Goal: Information Seeking & Learning: Learn about a topic

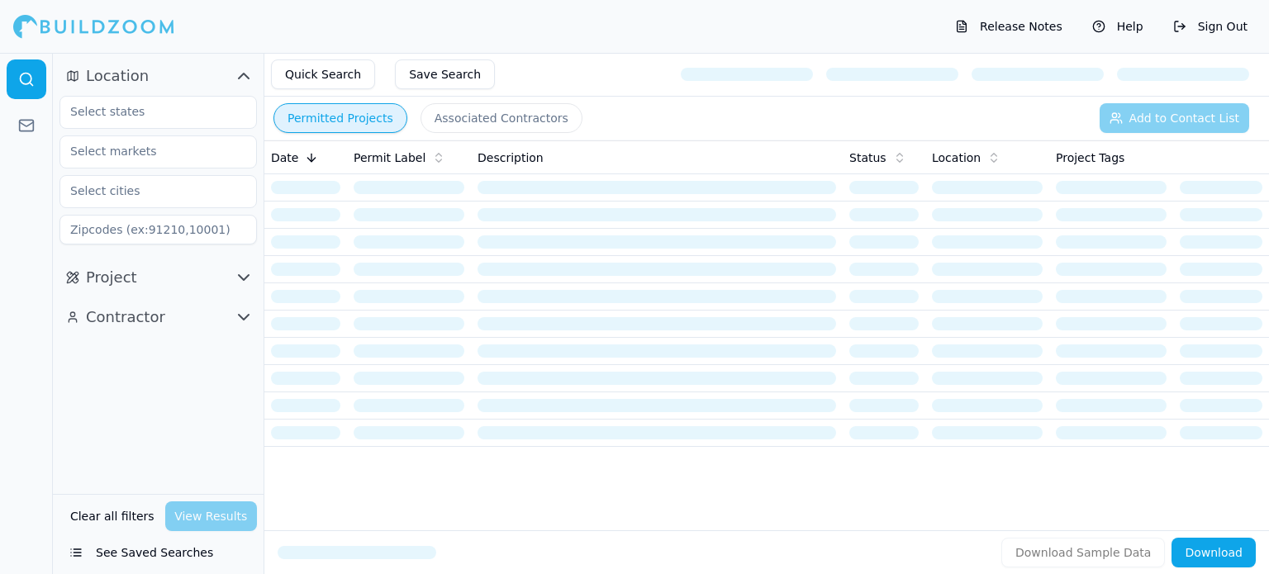
click at [216, 274] on button "Project" at bounding box center [157, 277] width 197 height 26
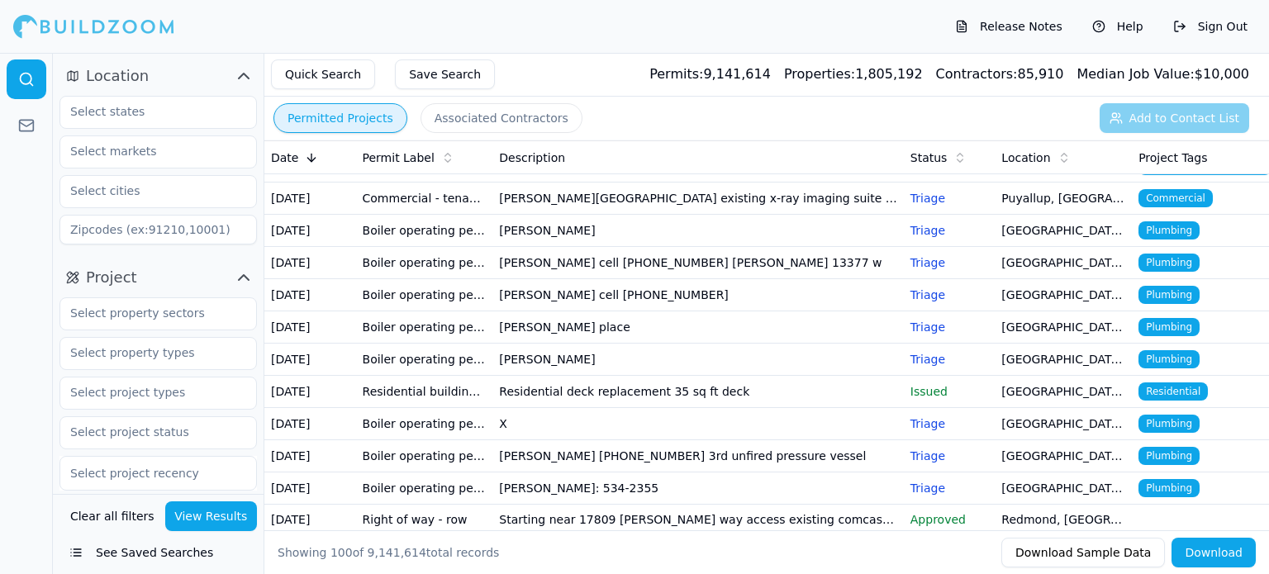
scroll to position [527, 0]
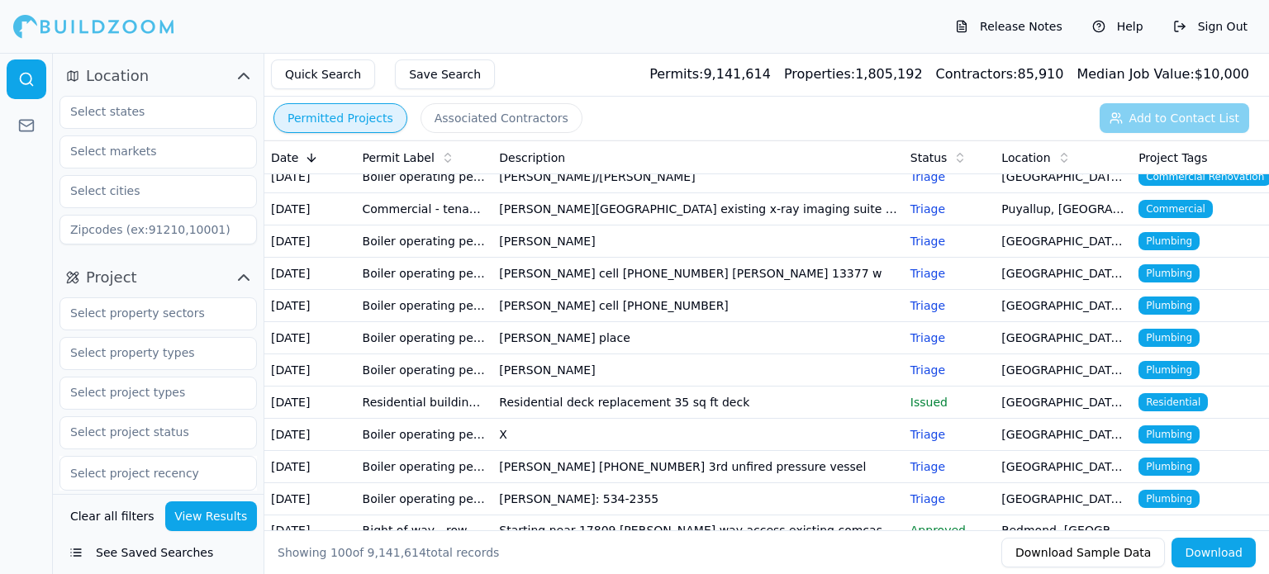
click at [1040, 166] on th "Location" at bounding box center [1063, 157] width 137 height 33
click at [1043, 157] on div "Location" at bounding box center [1063, 158] width 124 height 17
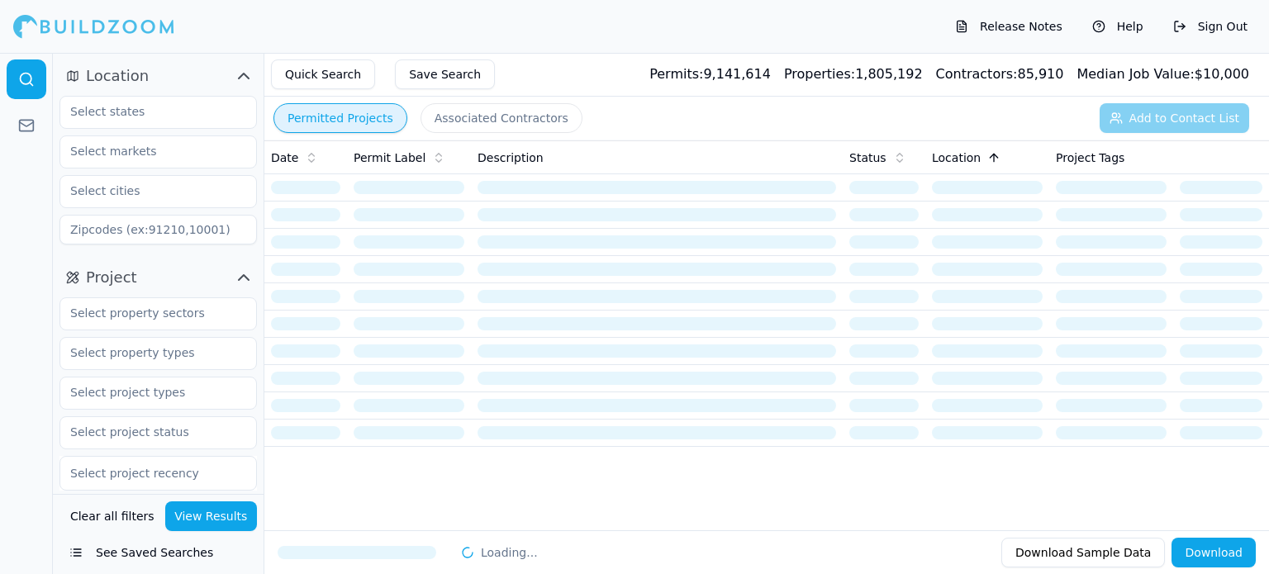
click at [185, 234] on input at bounding box center [157, 230] width 197 height 30
click at [218, 229] on input at bounding box center [157, 230] width 197 height 30
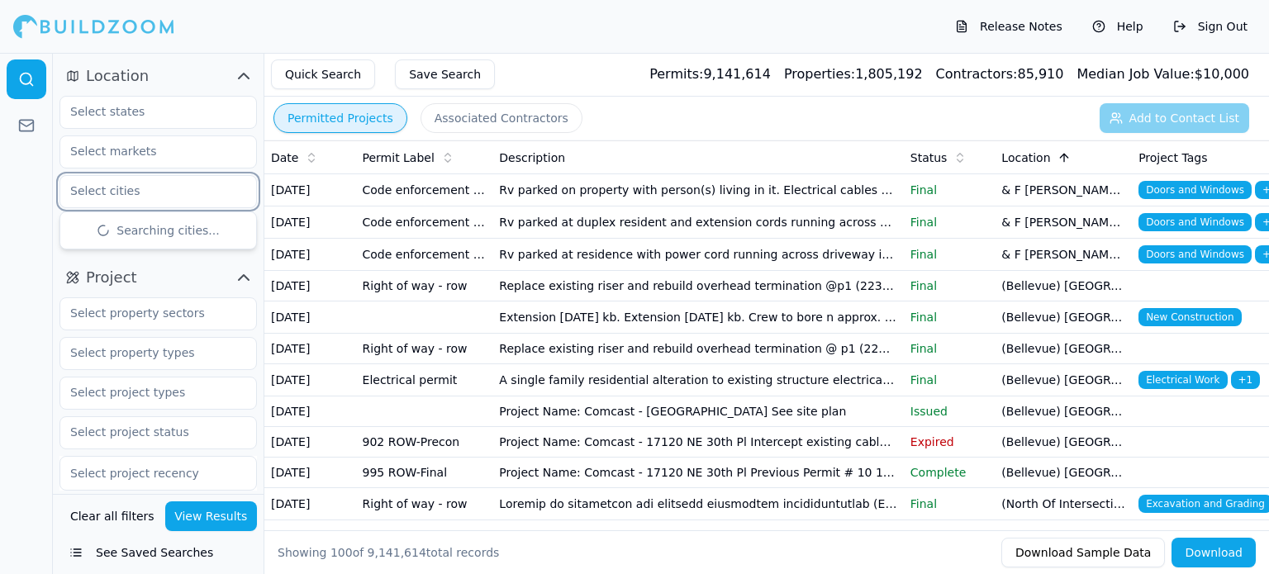
click at [116, 197] on input "text" at bounding box center [147, 191] width 175 height 30
type input "anacortes"
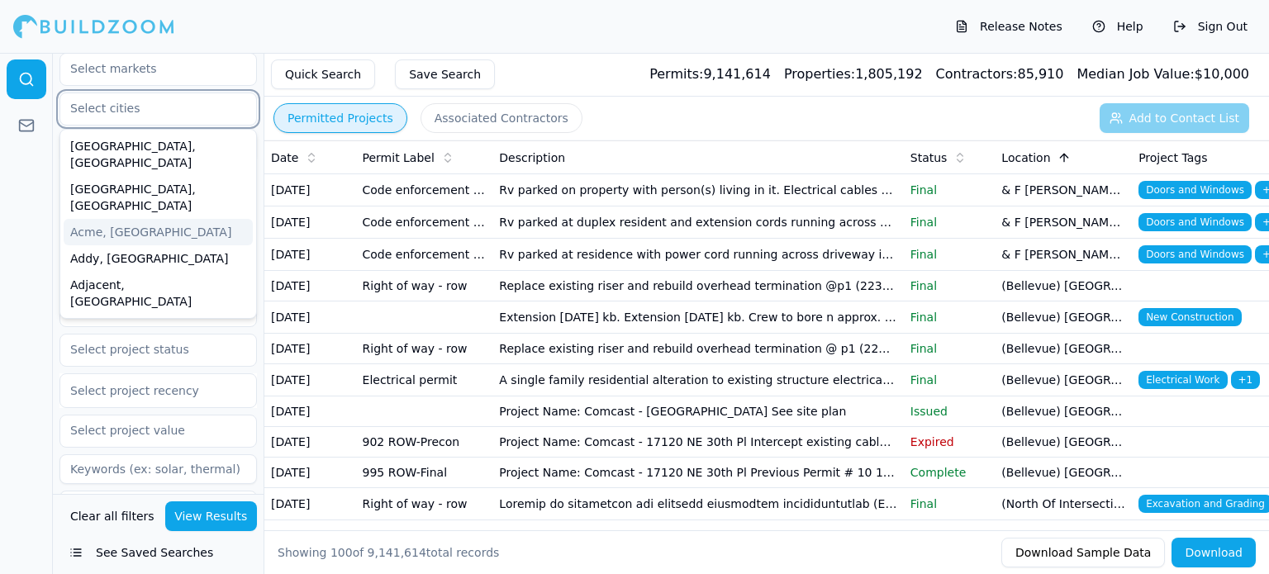
scroll to position [78, 0]
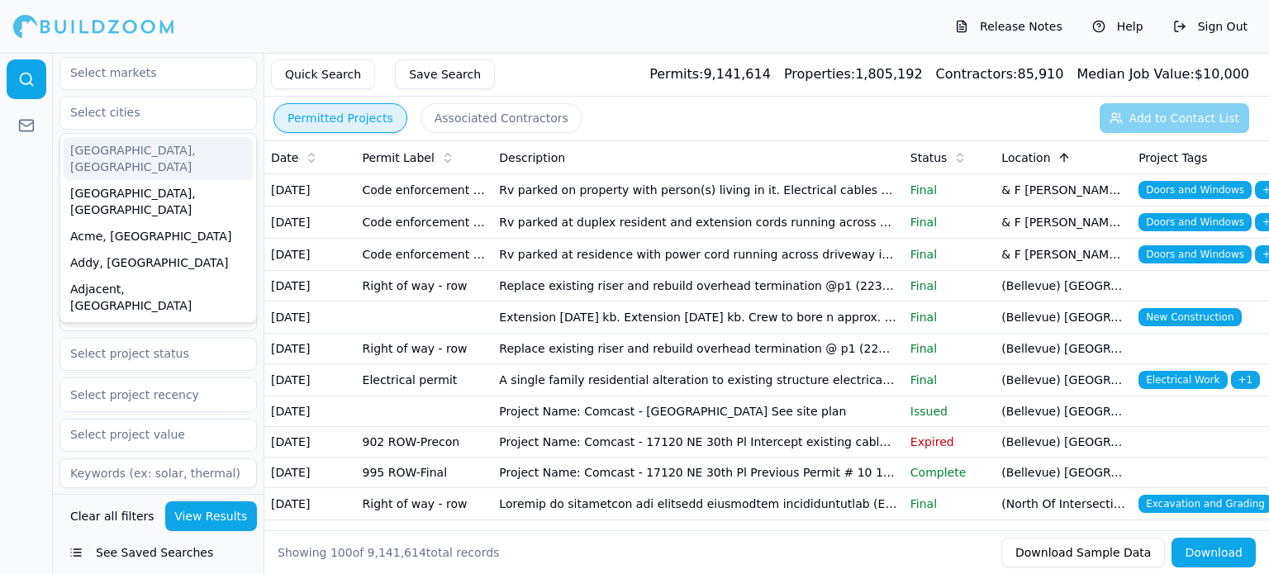
click at [126, 97] on div at bounding box center [157, 113] width 197 height 33
click at [126, 100] on input "text" at bounding box center [147, 112] width 175 height 30
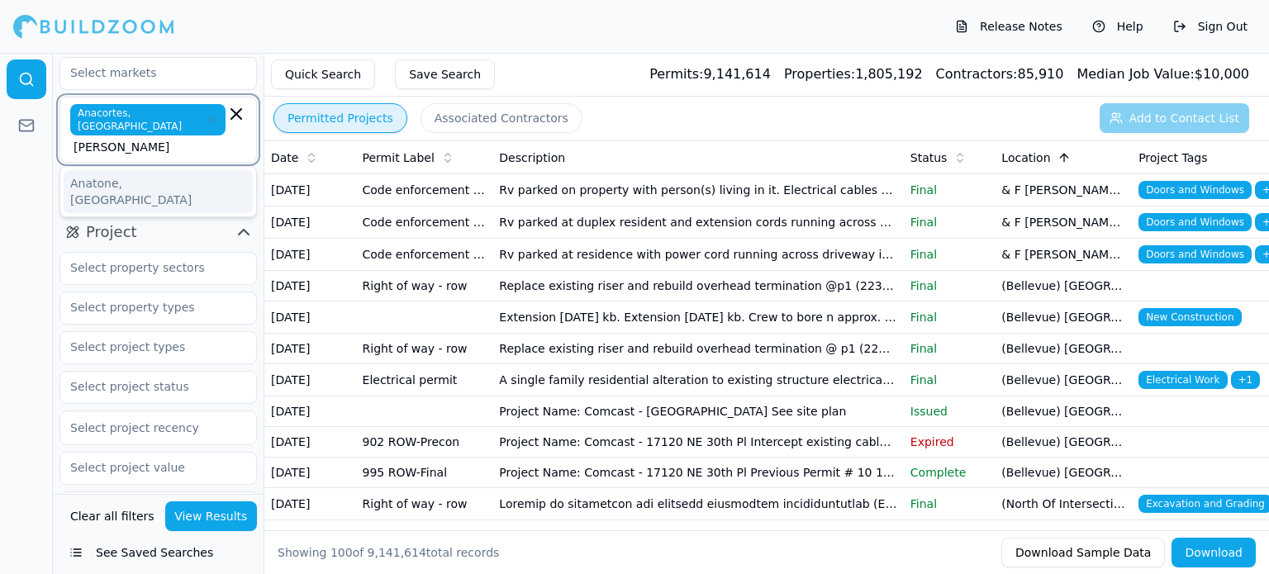
type input "[PERSON_NAME]"
click at [112, 109] on span "Anacortes, [GEOGRAPHIC_DATA]" at bounding box center [147, 119] width 155 height 31
click at [211, 117] on icon "button" at bounding box center [213, 119] width 5 height 5
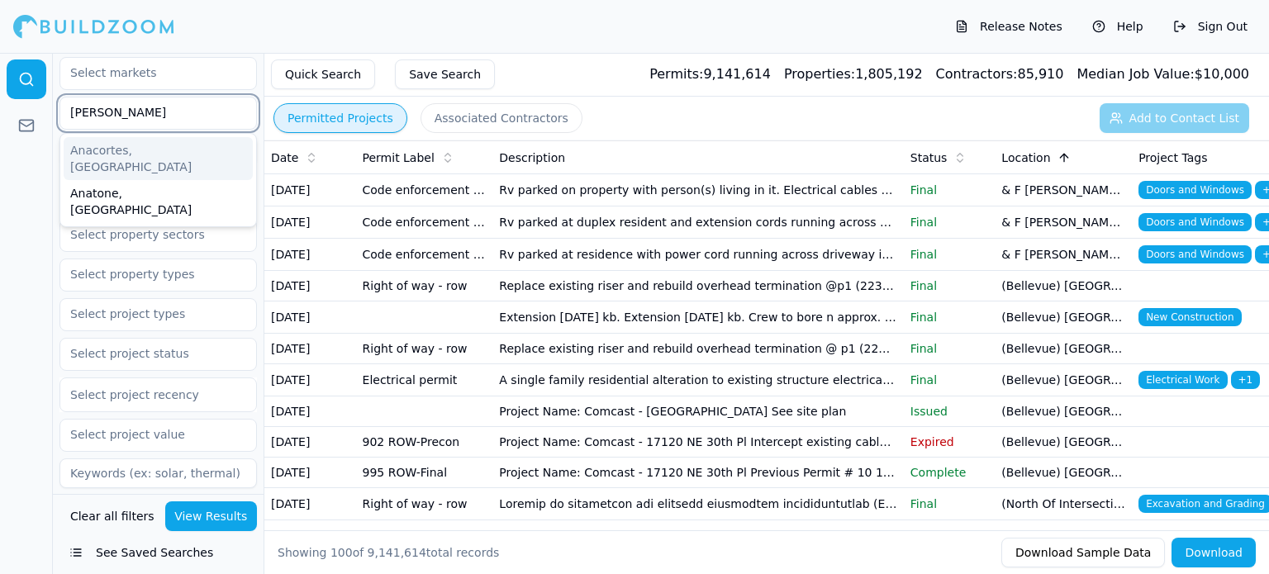
click at [116, 154] on div "Anacortes, [GEOGRAPHIC_DATA]" at bounding box center [158, 158] width 189 height 43
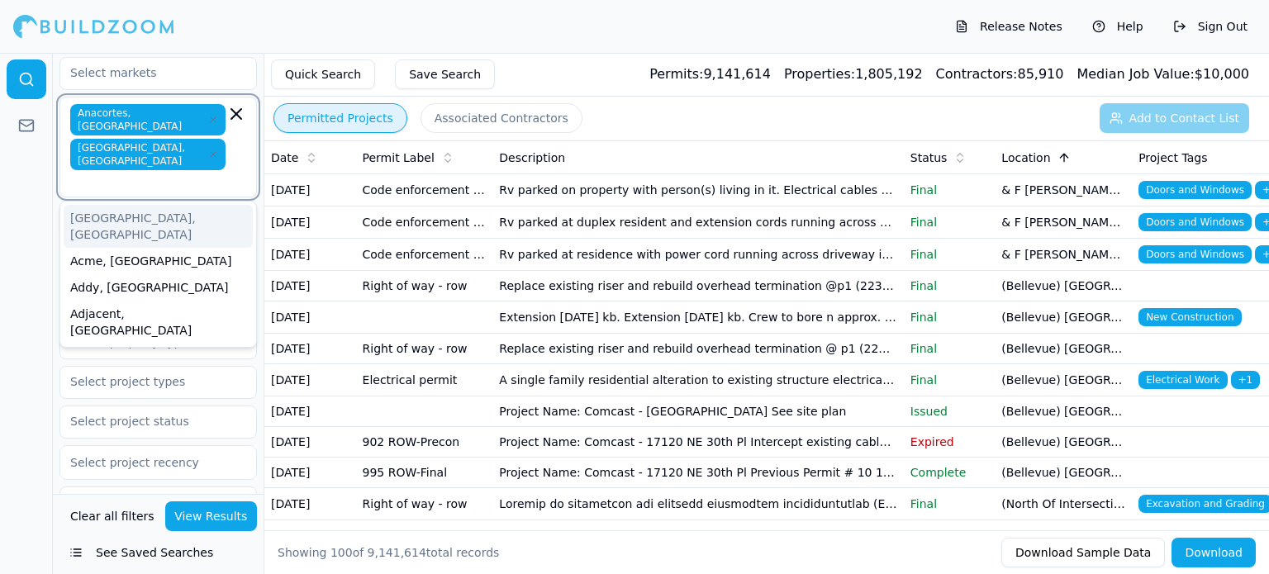
click at [208, 150] on icon "button" at bounding box center [213, 155] width 10 height 10
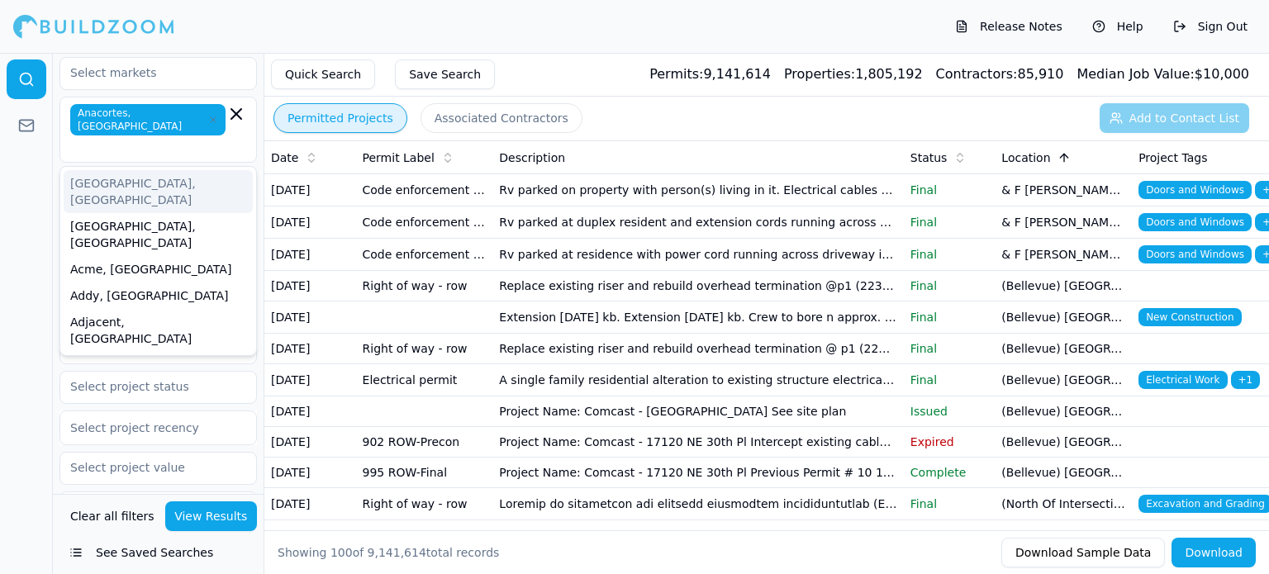
click at [15, 321] on div at bounding box center [26, 313] width 53 height 521
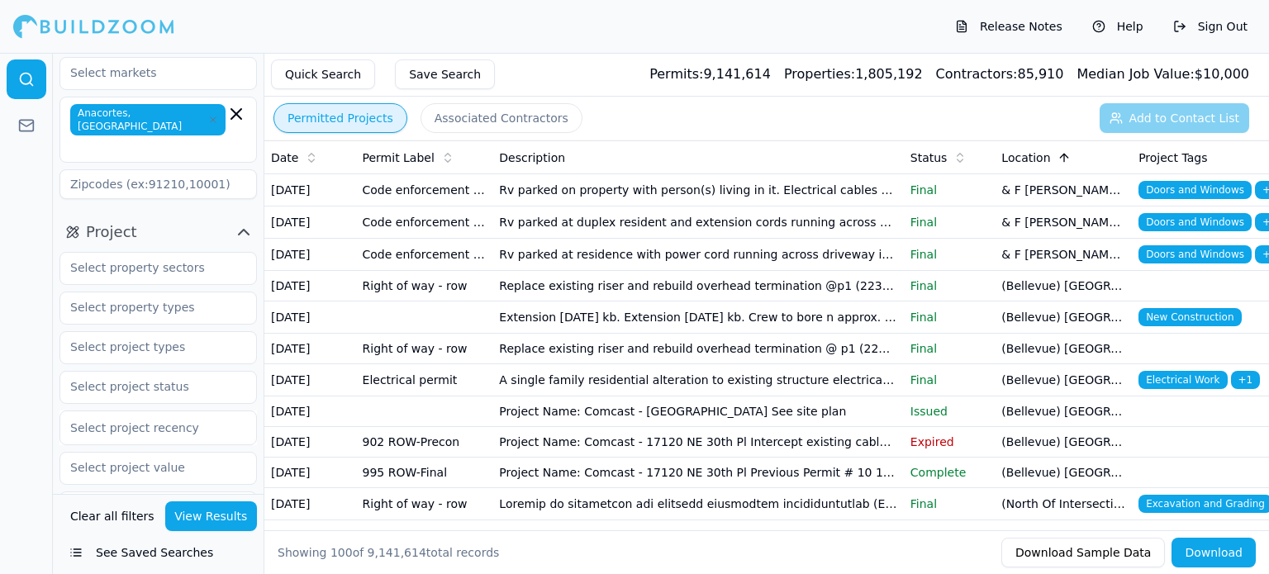
click at [215, 169] on input at bounding box center [157, 184] width 197 height 30
click at [205, 169] on input at bounding box center [157, 184] width 197 height 30
type input "98221"
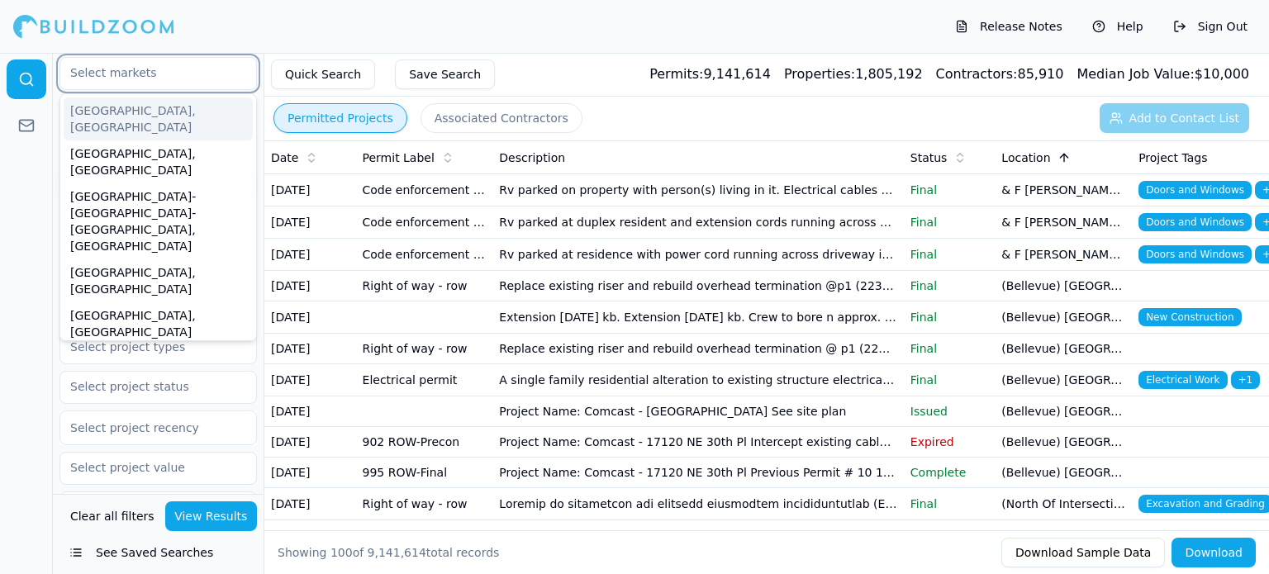
click at [162, 75] on input "text" at bounding box center [147, 73] width 175 height 30
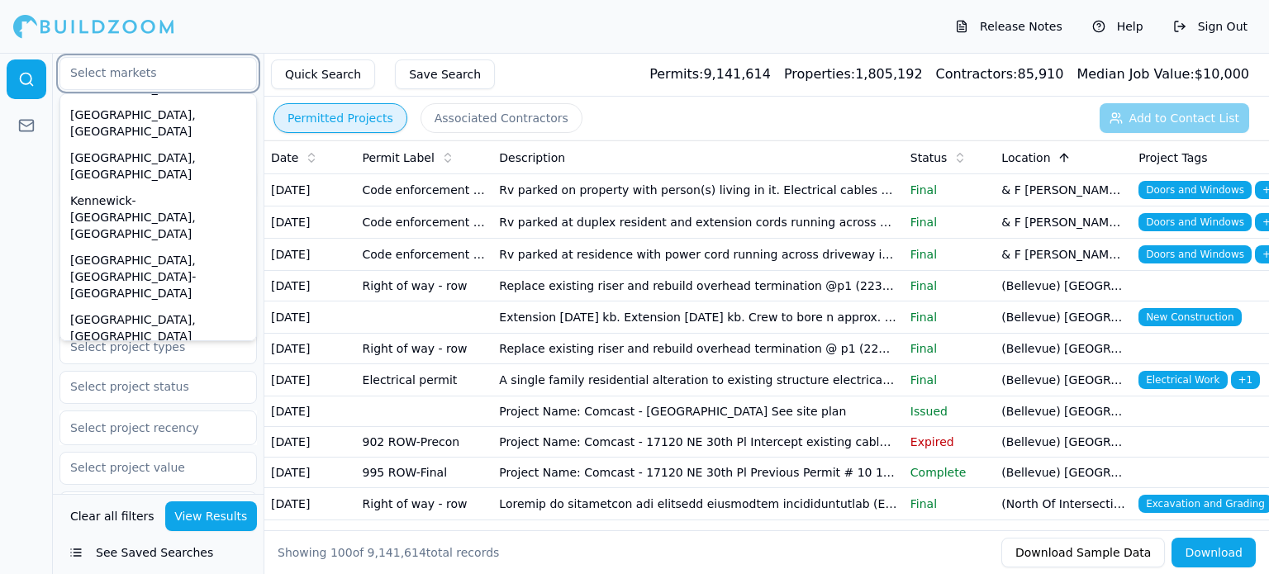
scroll to position [157, 0]
click at [126, 453] on div "[GEOGRAPHIC_DATA], [GEOGRAPHIC_DATA]" at bounding box center [158, 474] width 189 height 43
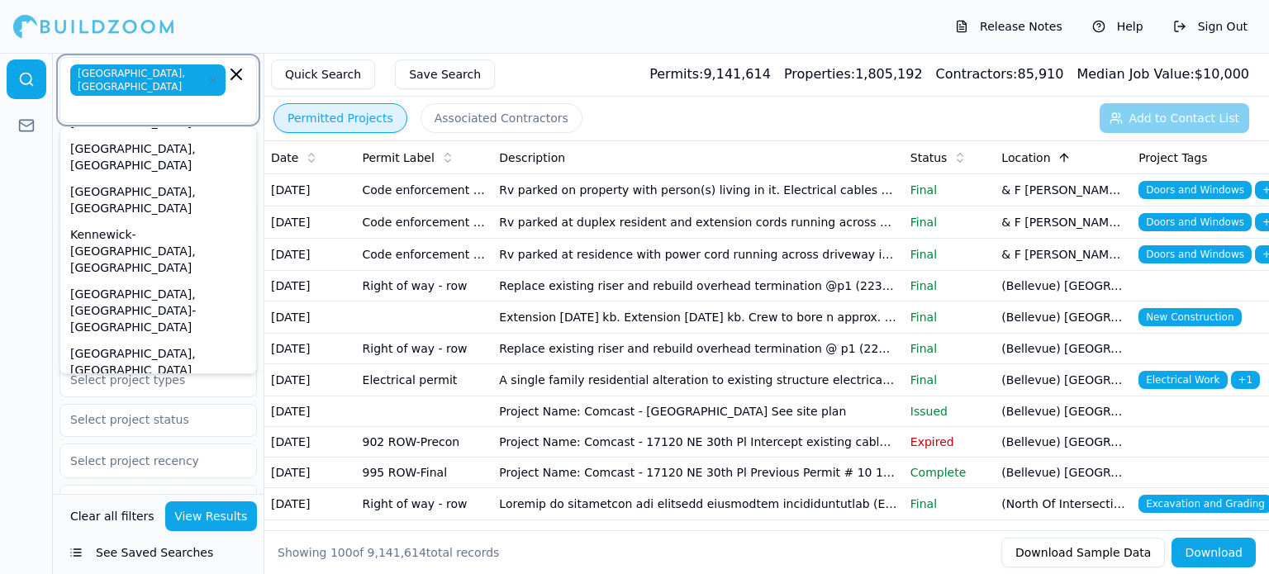
click at [145, 426] on div "[GEOGRAPHIC_DATA][PERSON_NAME]-Anacortes, [GEOGRAPHIC_DATA]" at bounding box center [158, 455] width 189 height 59
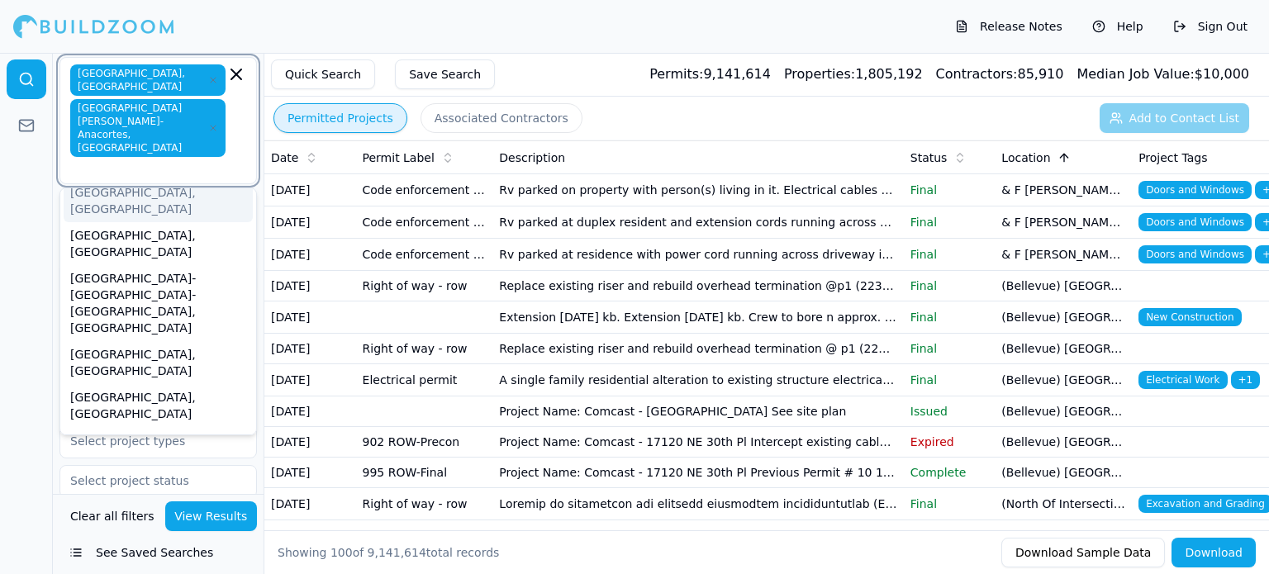
scroll to position [17, 0]
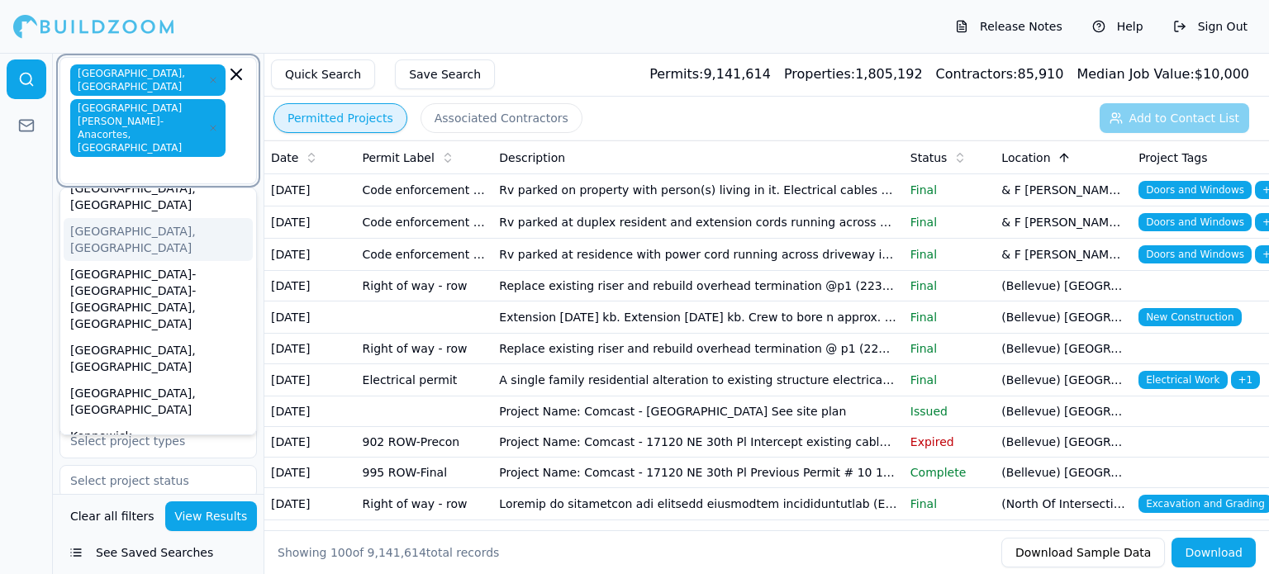
click at [132, 218] on div "[GEOGRAPHIC_DATA], [GEOGRAPHIC_DATA]" at bounding box center [158, 239] width 189 height 43
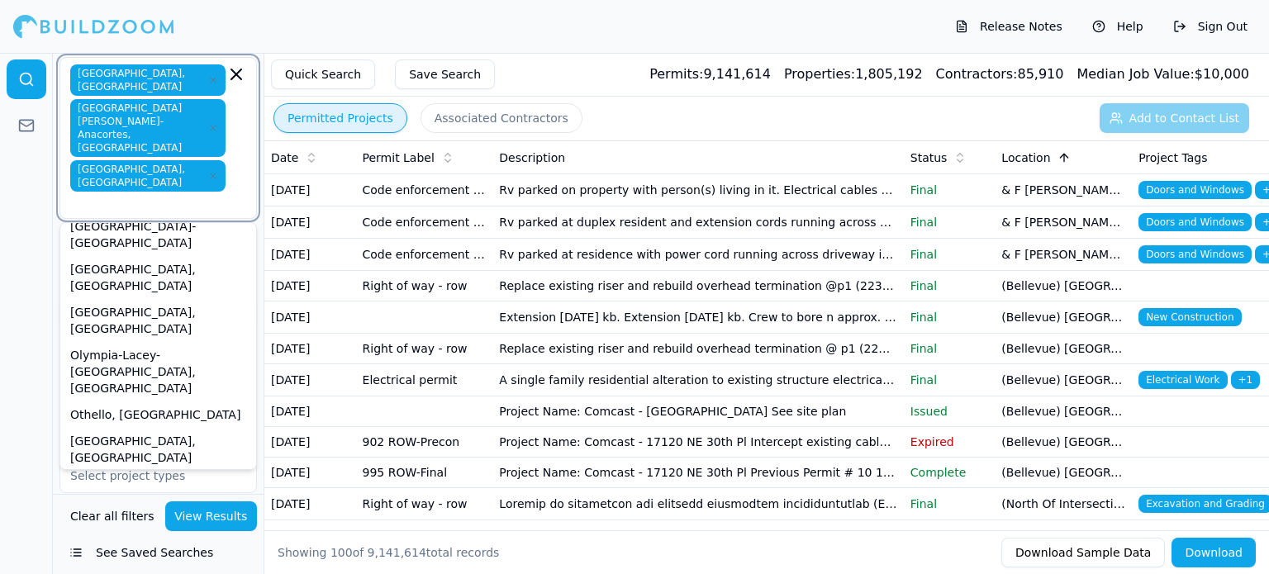
scroll to position [295, 0]
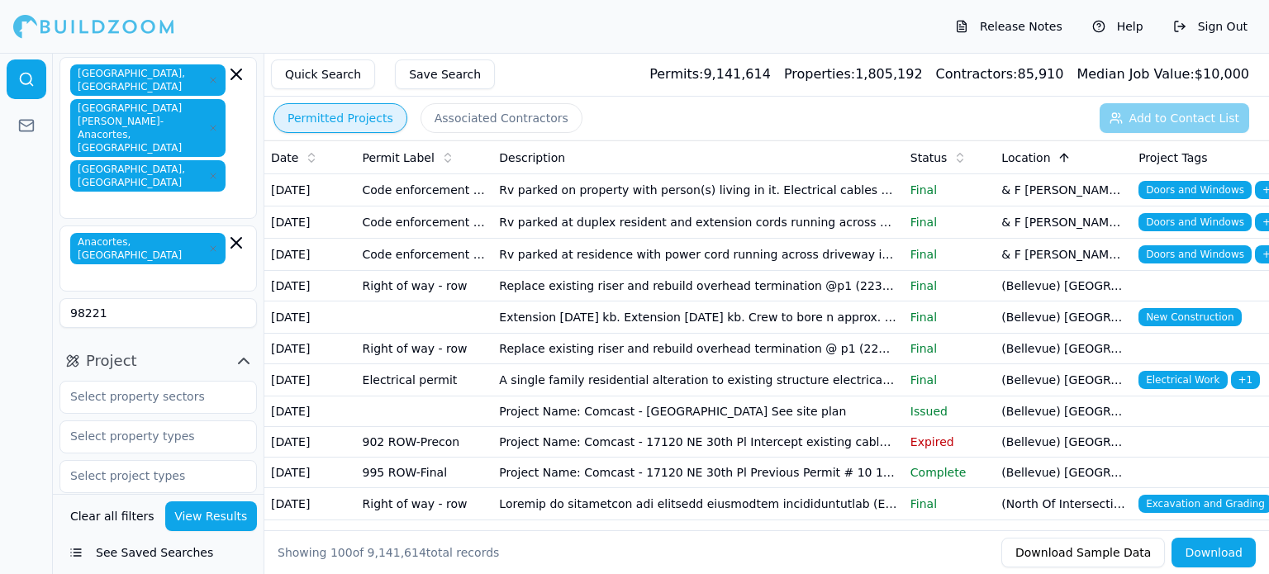
click at [12, 317] on div at bounding box center [26, 313] width 53 height 521
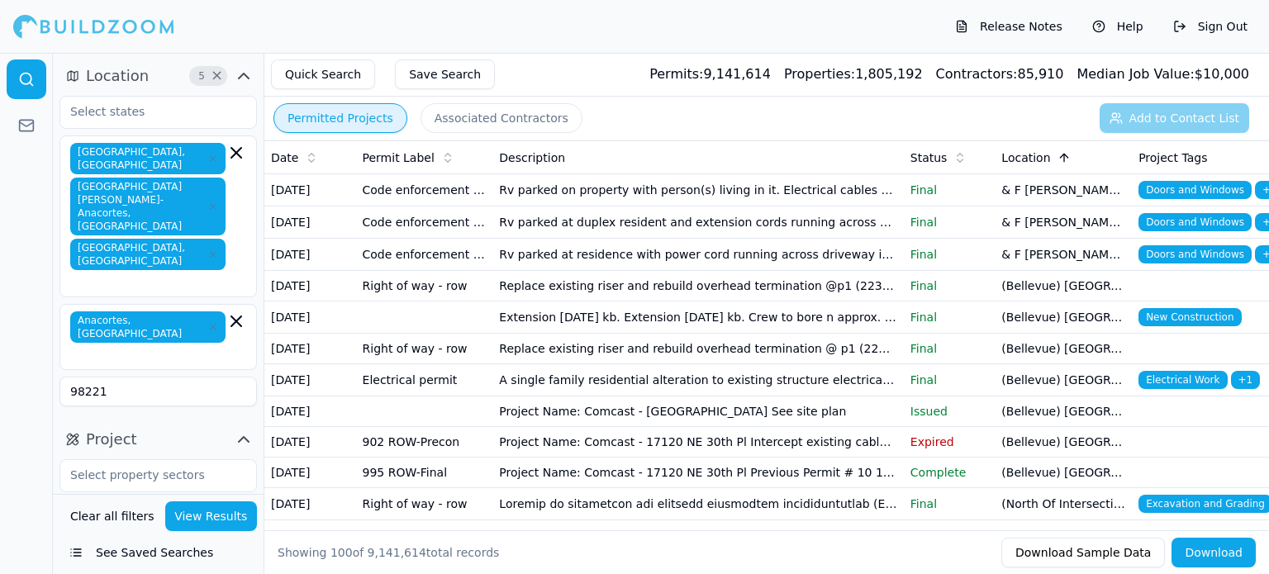
scroll to position [216, 0]
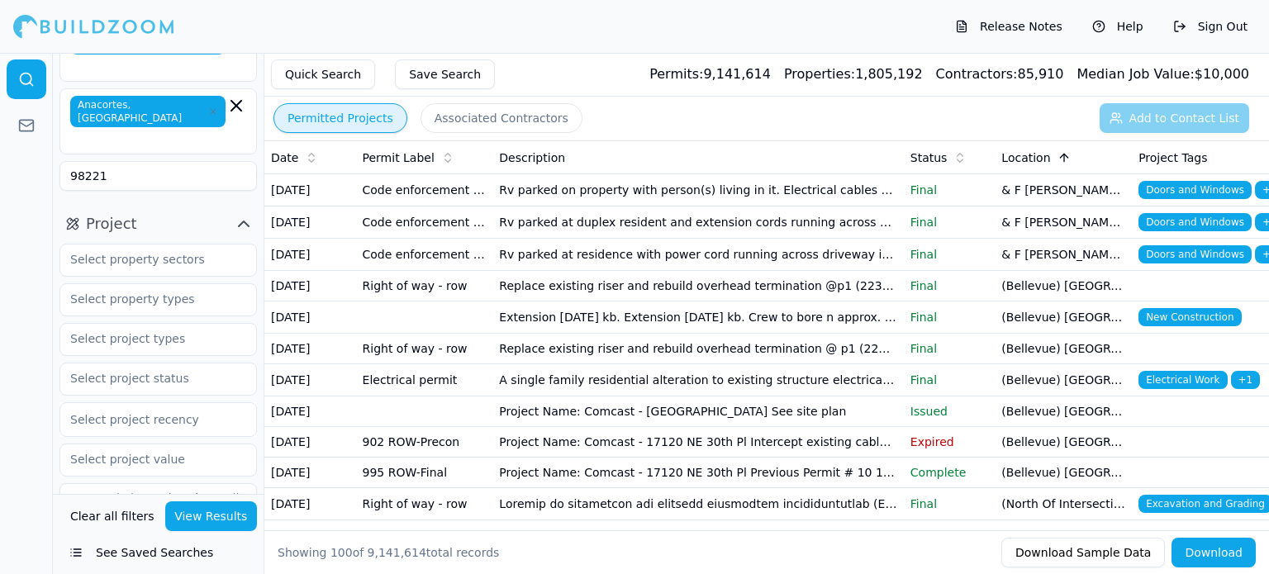
click at [240, 573] on icon "button" at bounding box center [244, 582] width 10 height 5
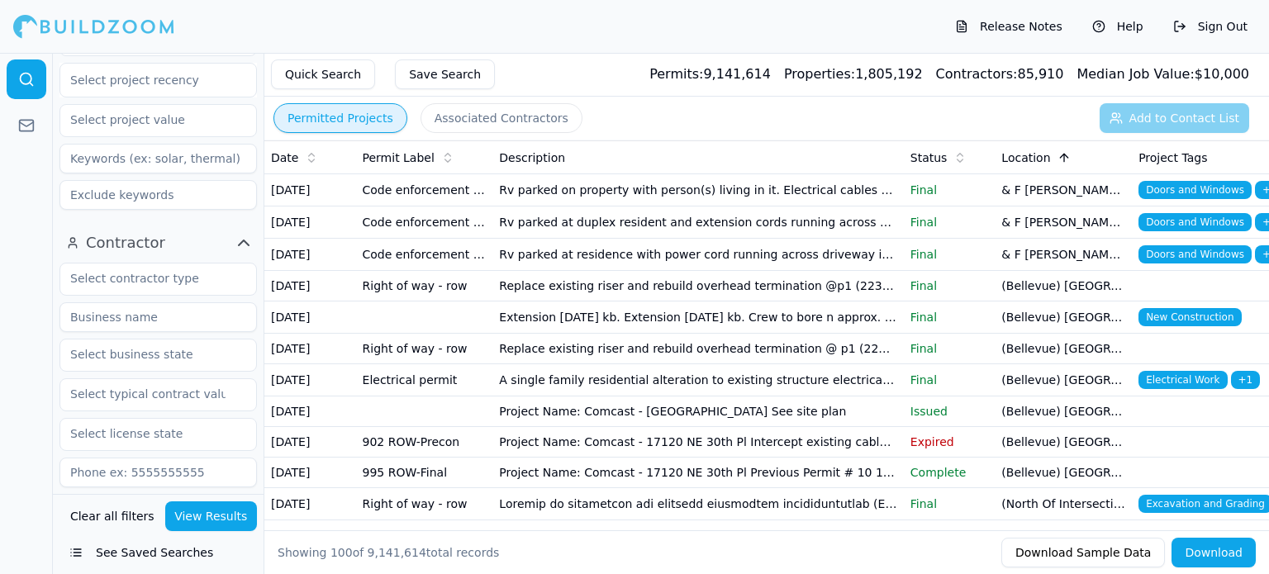
scroll to position [556, 0]
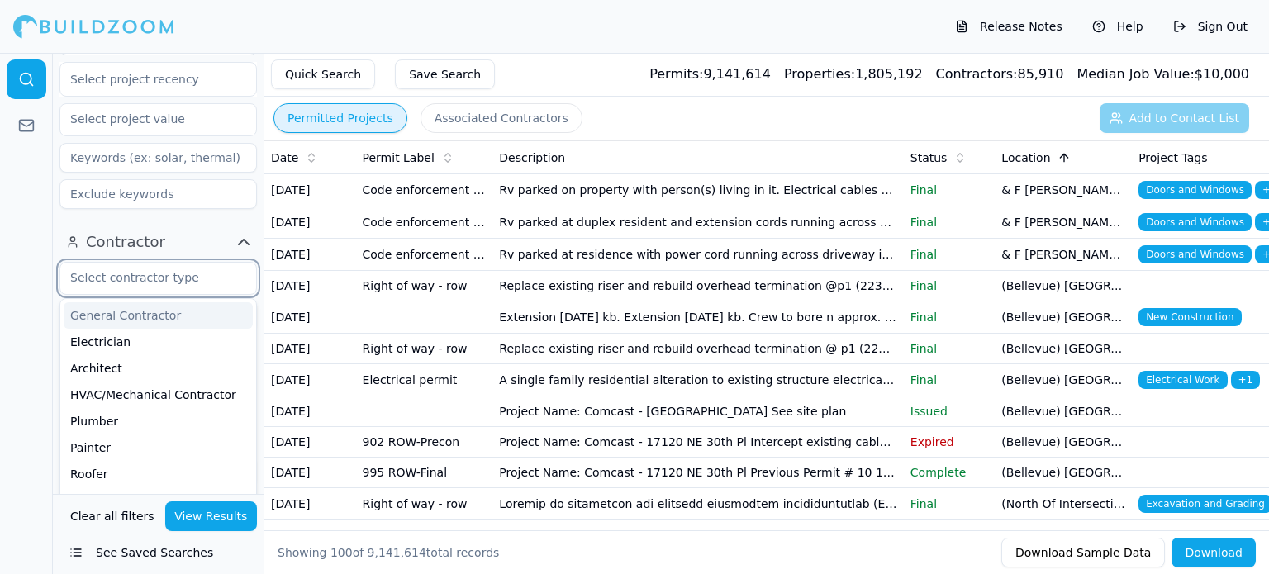
click at [153, 263] on input "text" at bounding box center [147, 278] width 175 height 30
click at [121, 329] on div "Electrician" at bounding box center [158, 342] width 189 height 26
click at [139, 276] on icon "button" at bounding box center [141, 278] width 5 height 5
click at [123, 304] on div "General Contractor" at bounding box center [158, 317] width 189 height 26
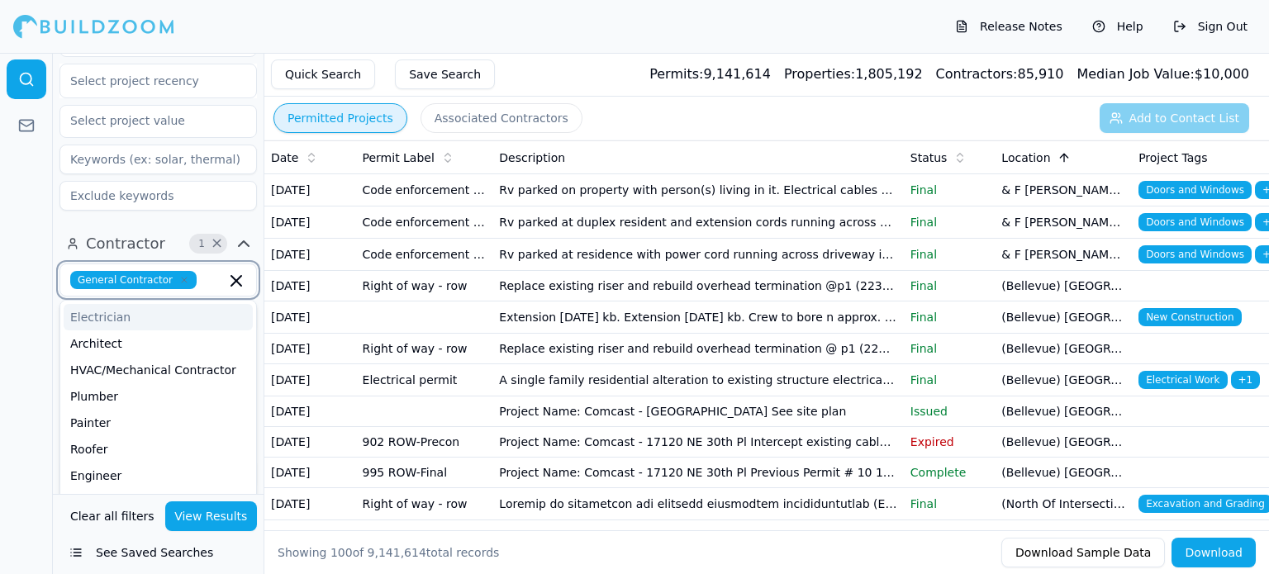
click at [123, 304] on div "Electrician" at bounding box center [158, 317] width 189 height 26
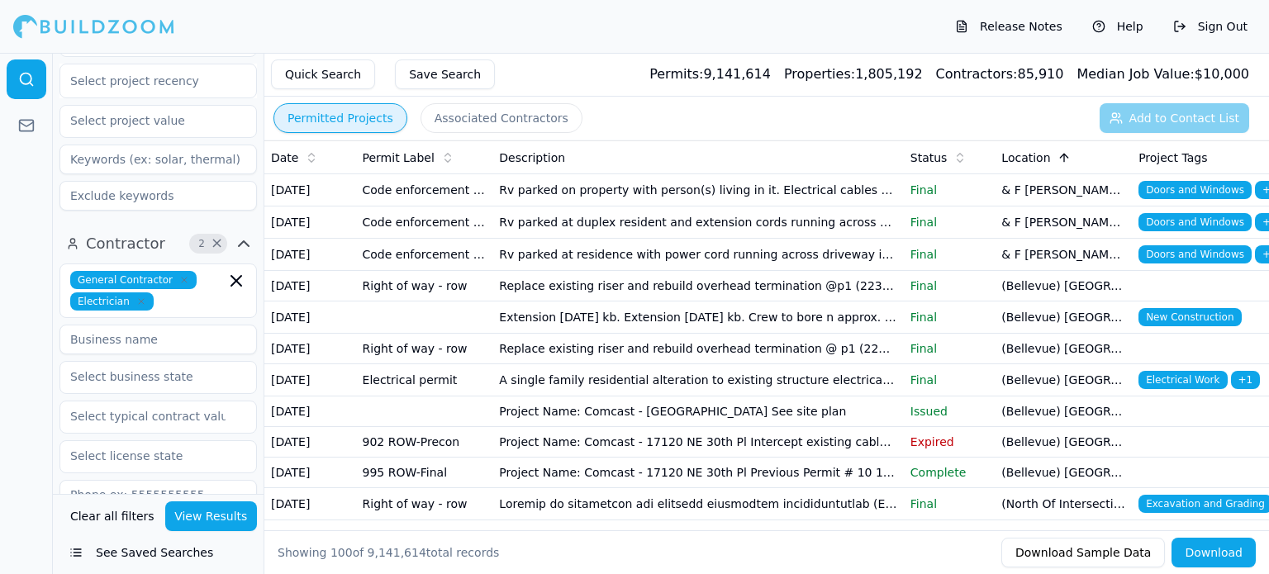
click at [123, 263] on div "General Contractor Electrician Verified License Has Phone Has Email Has Permits…" at bounding box center [157, 526] width 197 height 527
click at [178, 362] on input "text" at bounding box center [147, 377] width 175 height 30
type input "[US_STATE]"
click at [70, 441] on input "text" at bounding box center [147, 456] width 175 height 30
click at [2, 344] on div at bounding box center [26, 313] width 53 height 521
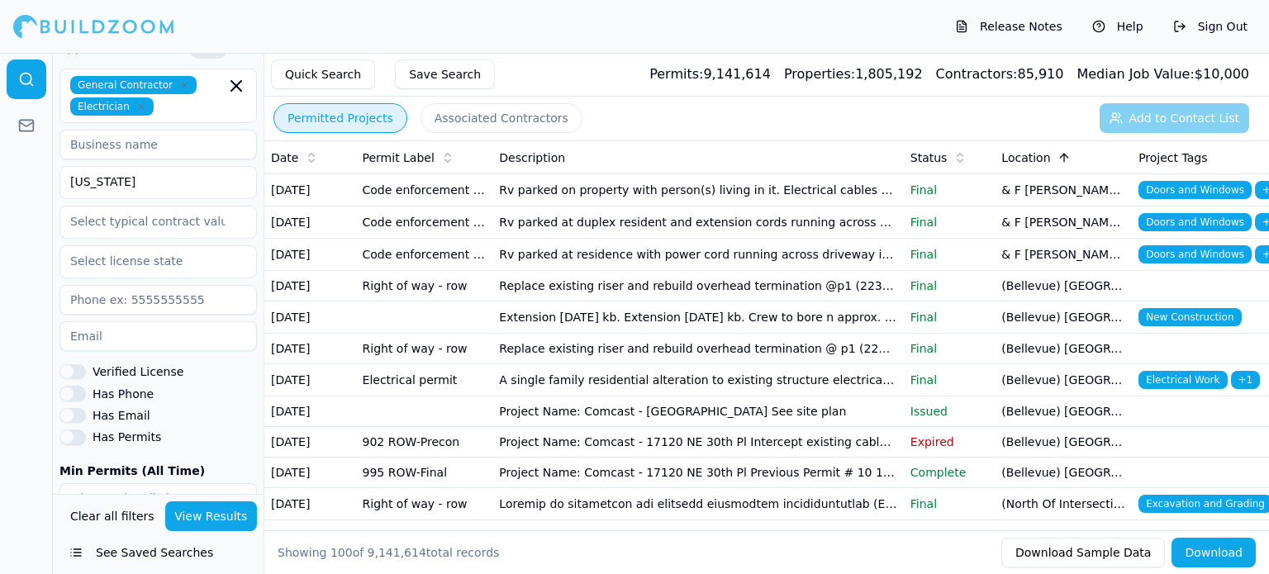
scroll to position [761, 0]
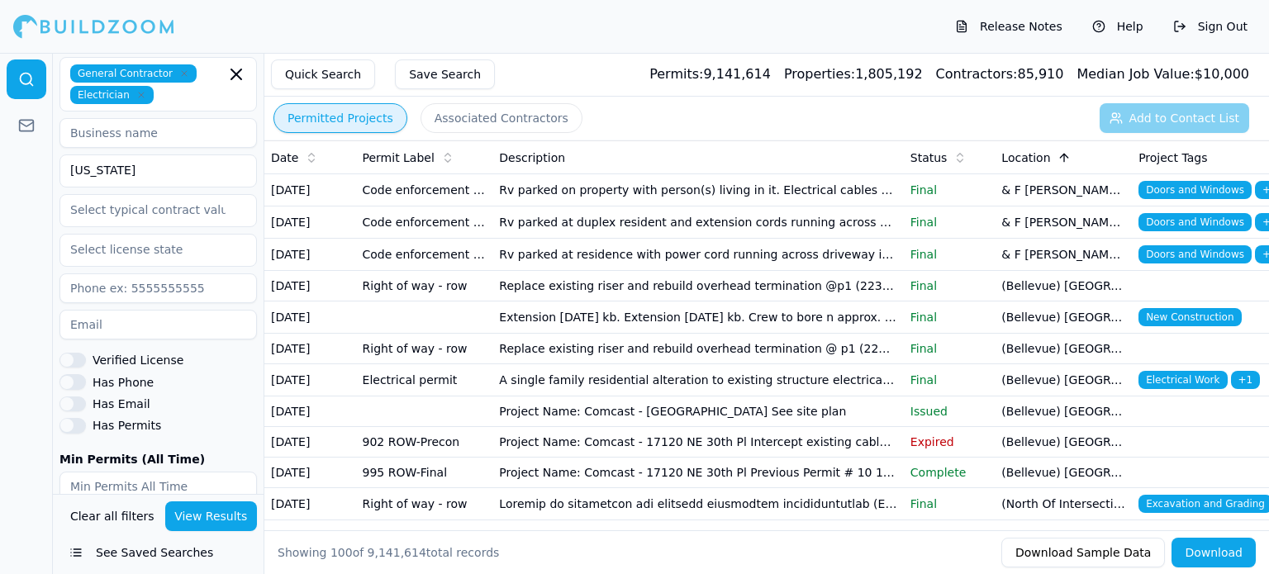
click at [218, 505] on button "View Results" at bounding box center [211, 516] width 93 height 30
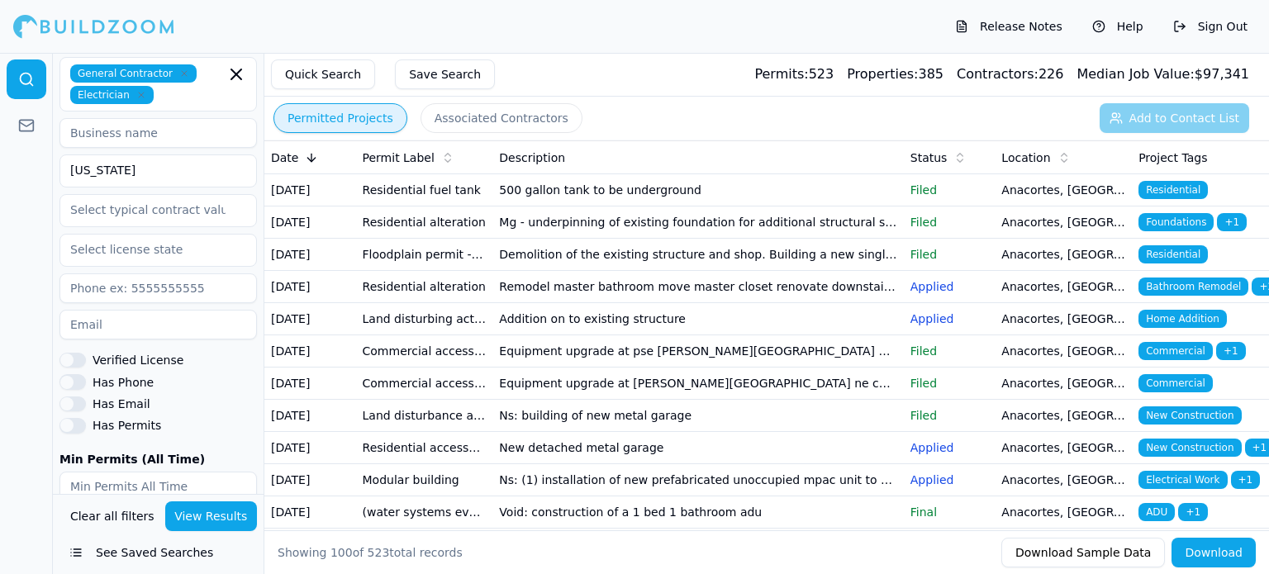
click at [530, 368] on td "Equipment upgrade at pse [PERSON_NAME][GEOGRAPHIC_DATA] ne corner of subject pa…" at bounding box center [697, 351] width 411 height 32
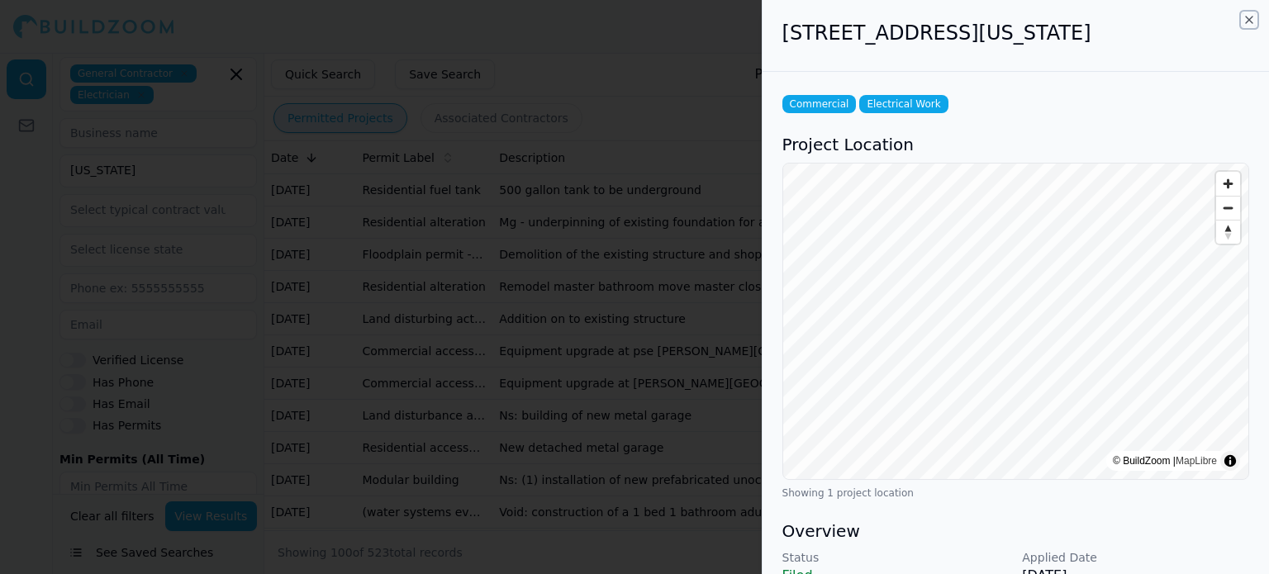
click at [1246, 17] on icon "button" at bounding box center [1249, 20] width 7 height 7
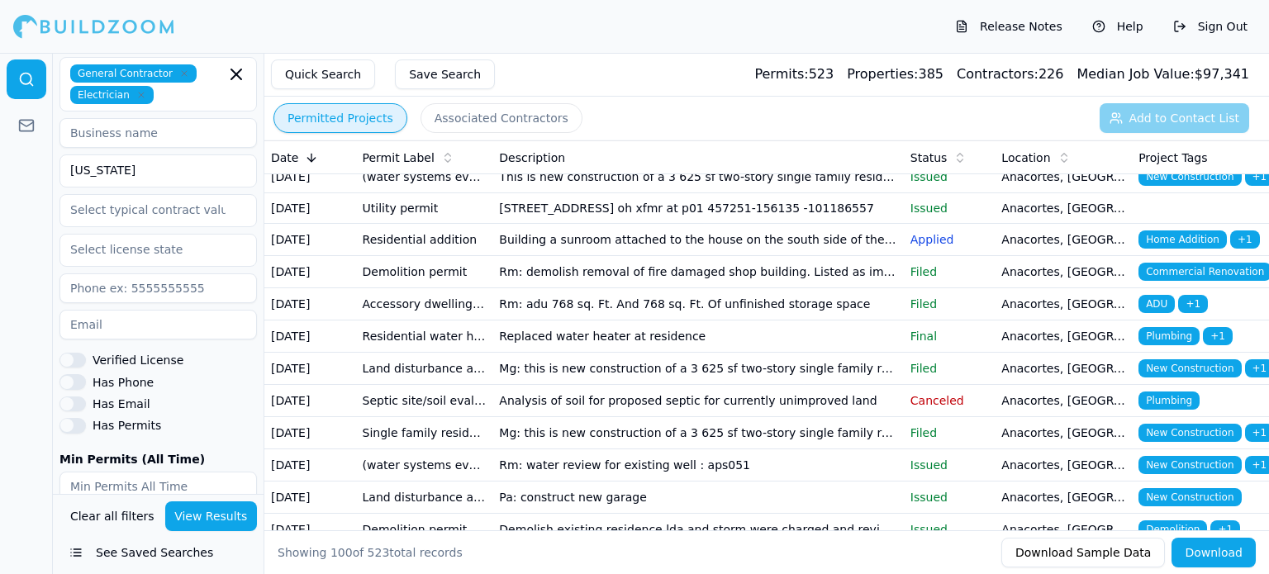
scroll to position [717, 0]
click at [1150, 66] on td "ADU + 1" at bounding box center [1200, 50] width 137 height 32
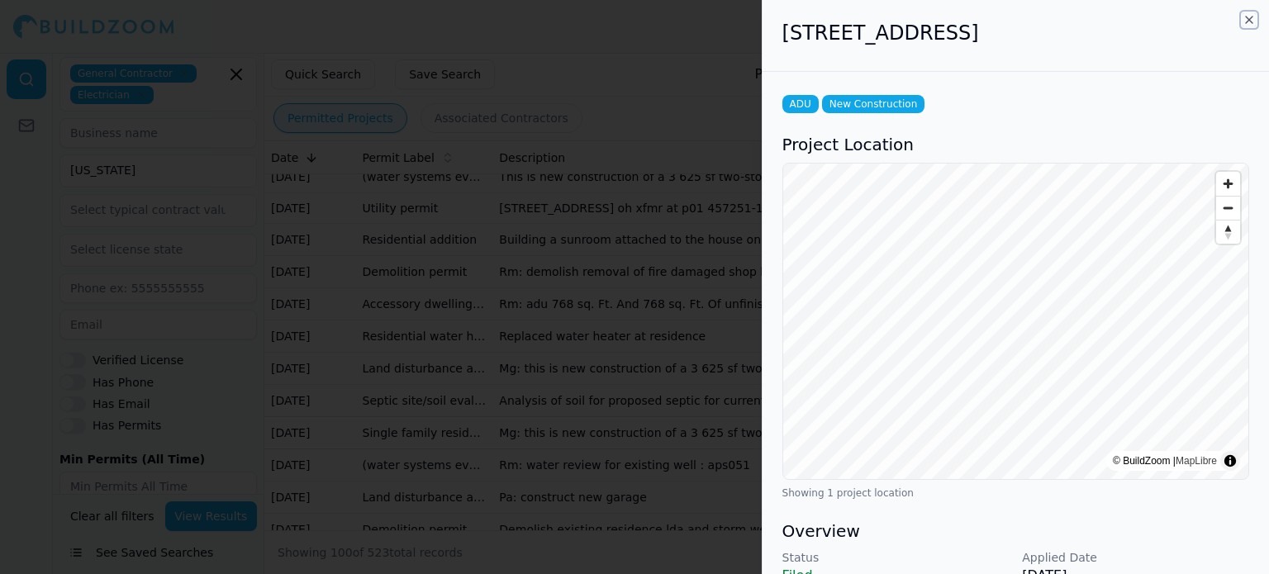
click at [1248, 21] on icon "button" at bounding box center [1248, 19] width 13 height 13
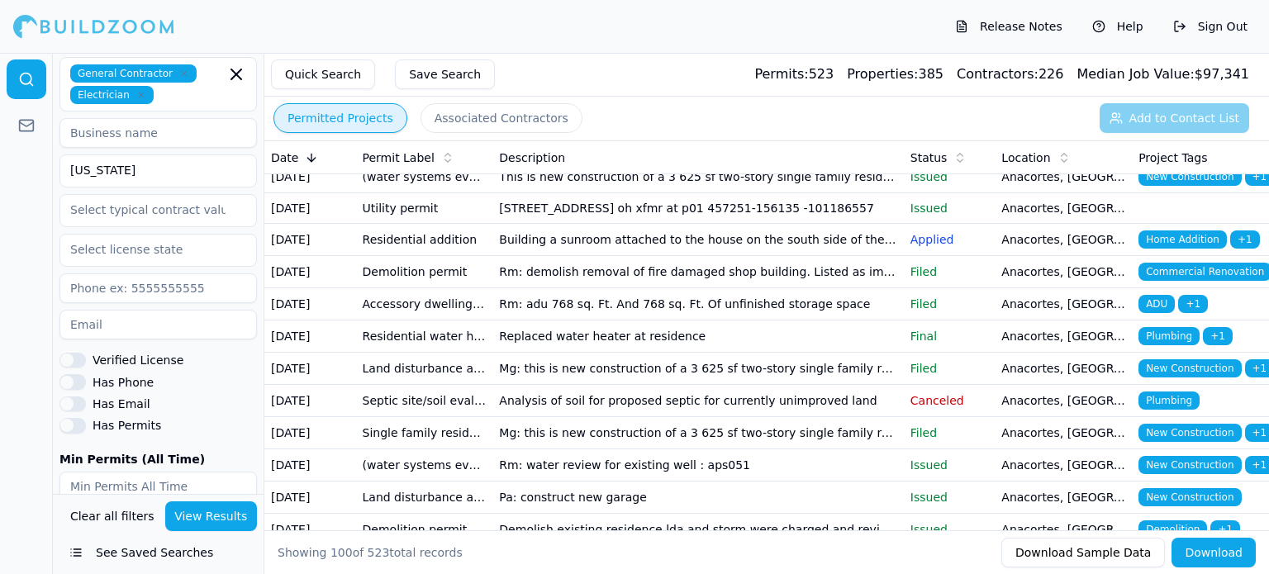
click at [469, 66] on td "Land disturbance activity permit" at bounding box center [424, 50] width 137 height 32
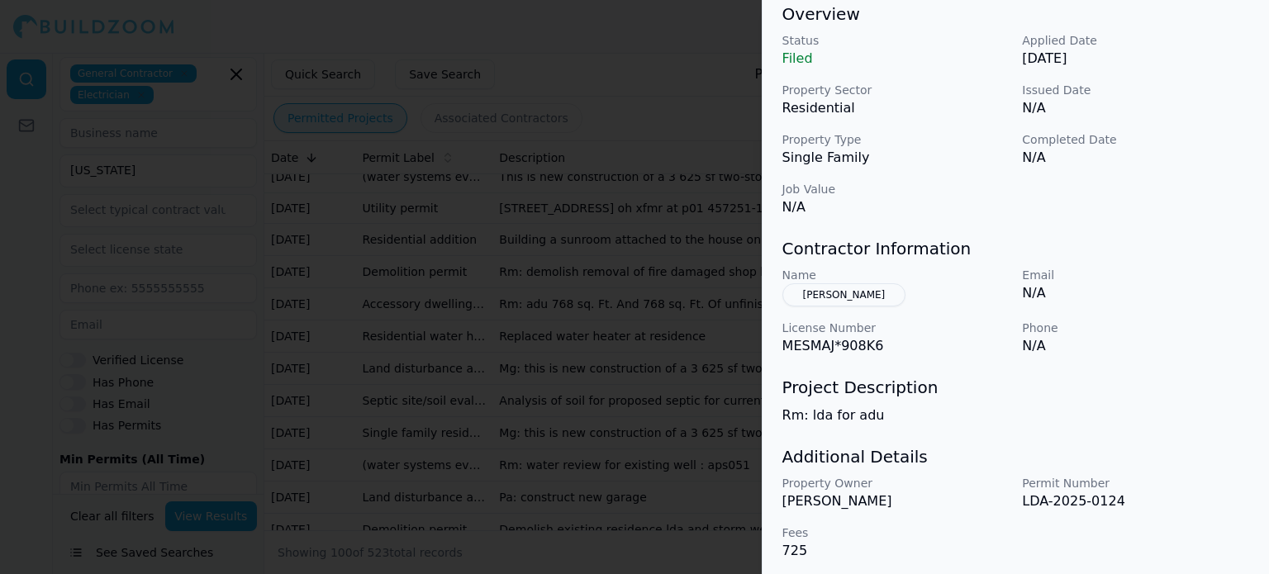
scroll to position [522, 0]
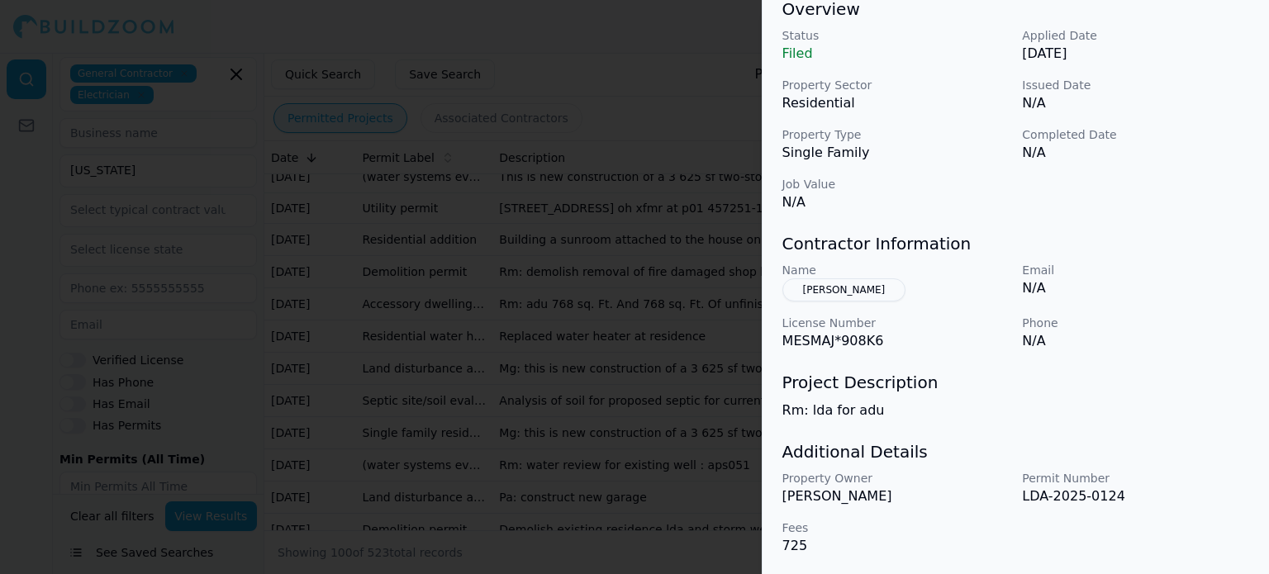
click at [616, 427] on div at bounding box center [634, 287] width 1269 height 574
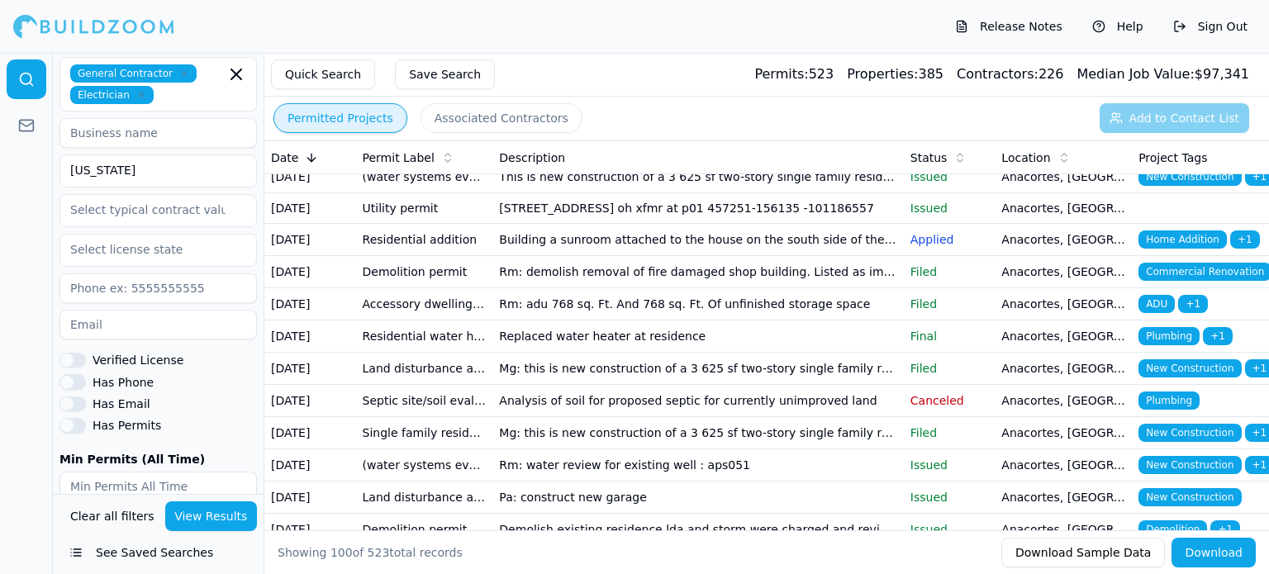
click at [319, 66] on td "[DATE]" at bounding box center [310, 50] width 92 height 32
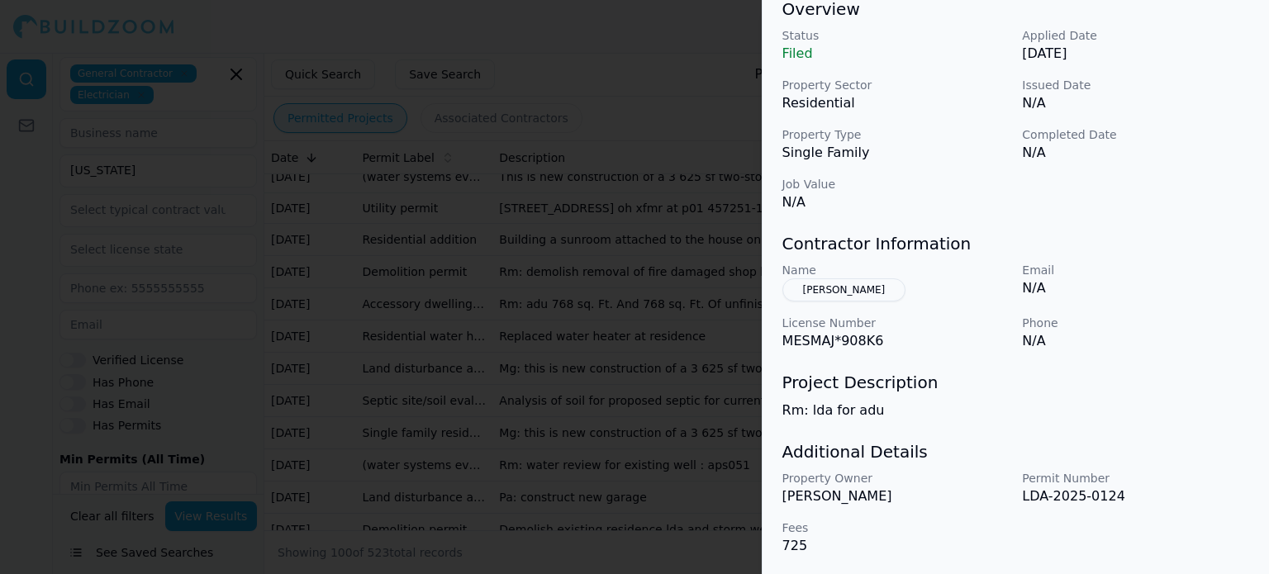
click at [838, 287] on button "[PERSON_NAME]" at bounding box center [844, 289] width 124 height 23
click at [838, 287] on div "Name [PERSON_NAME]" at bounding box center [895, 282] width 227 height 40
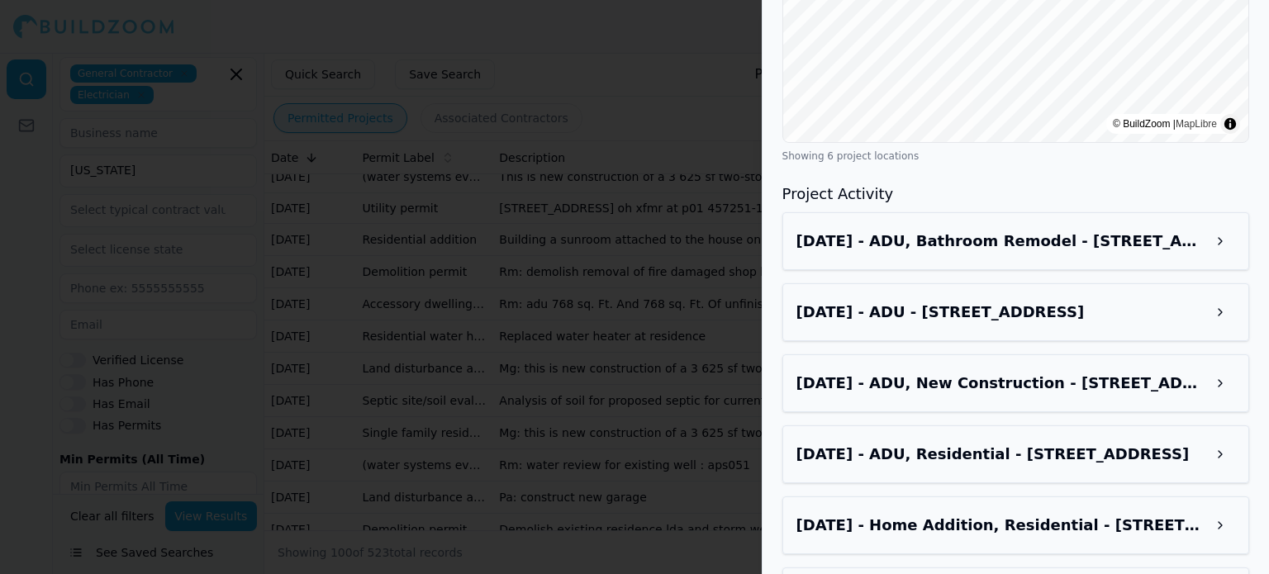
scroll to position [1173, 0]
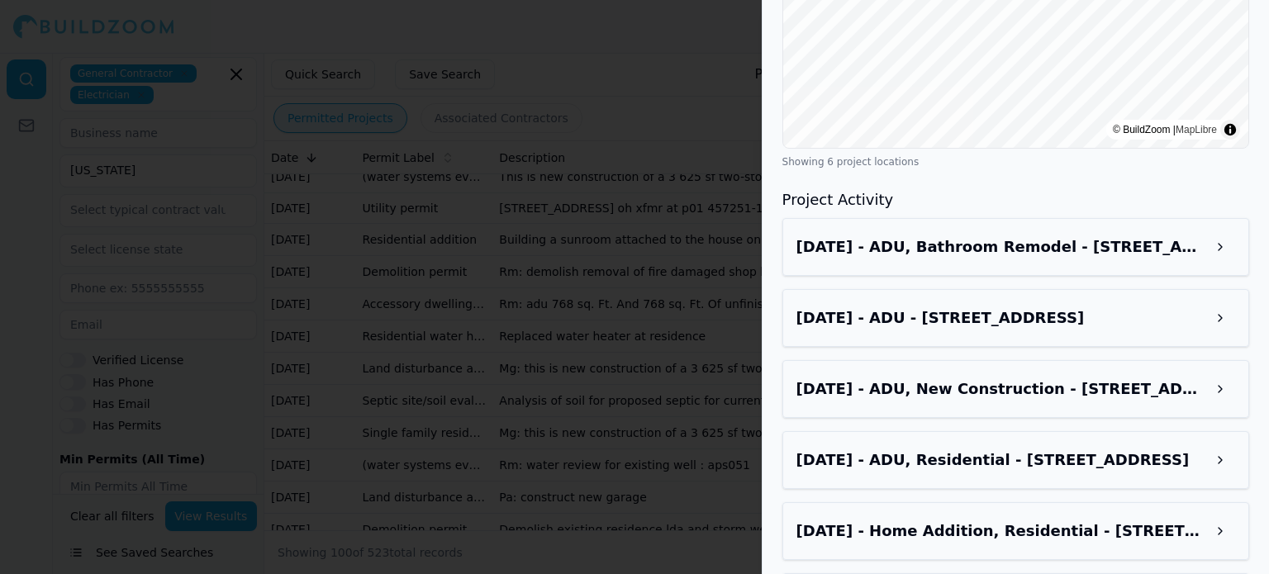
click at [1043, 244] on h3 "[DATE] - ADU, Bathroom Remodel - [STREET_ADDRESS]" at bounding box center [1000, 246] width 409 height 23
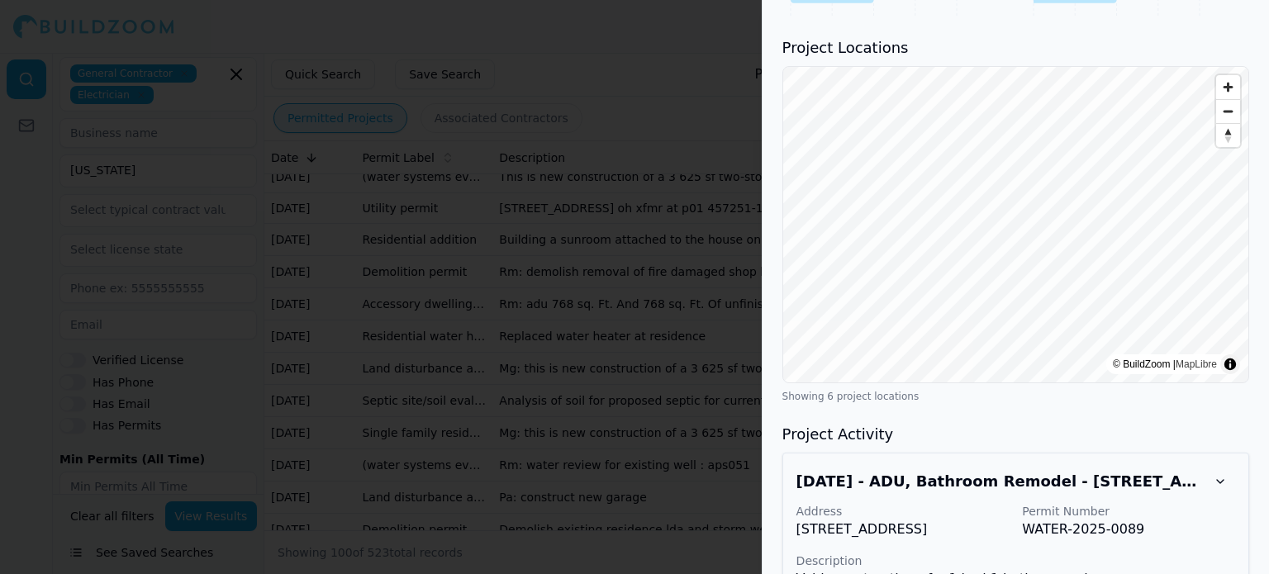
scroll to position [938, 0]
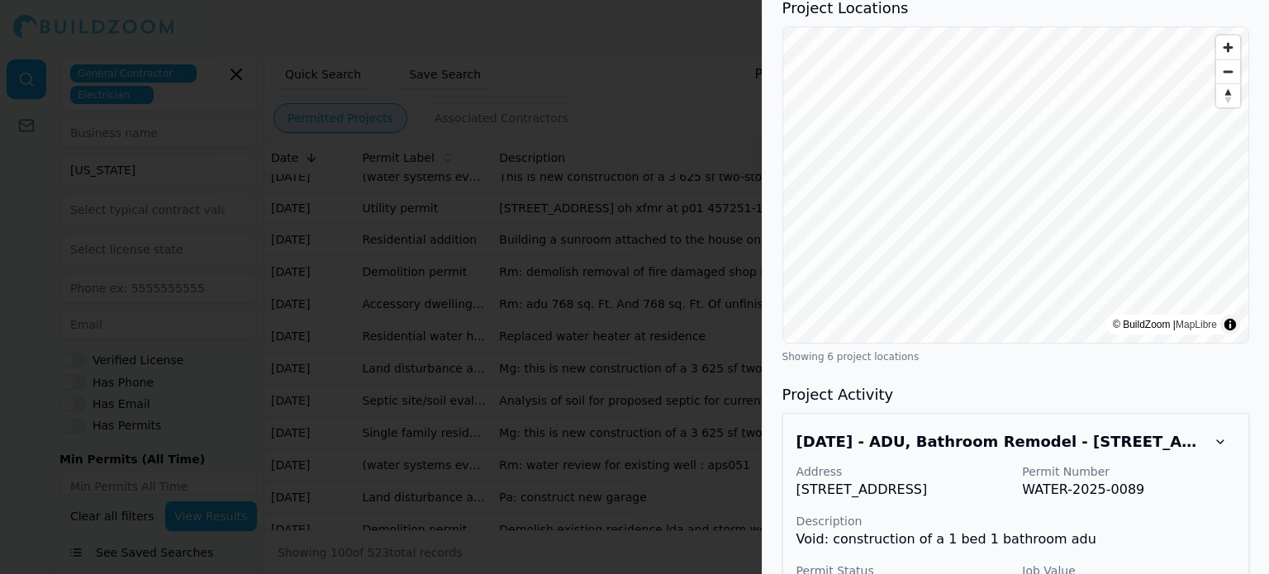
click at [548, 147] on div at bounding box center [634, 287] width 1269 height 574
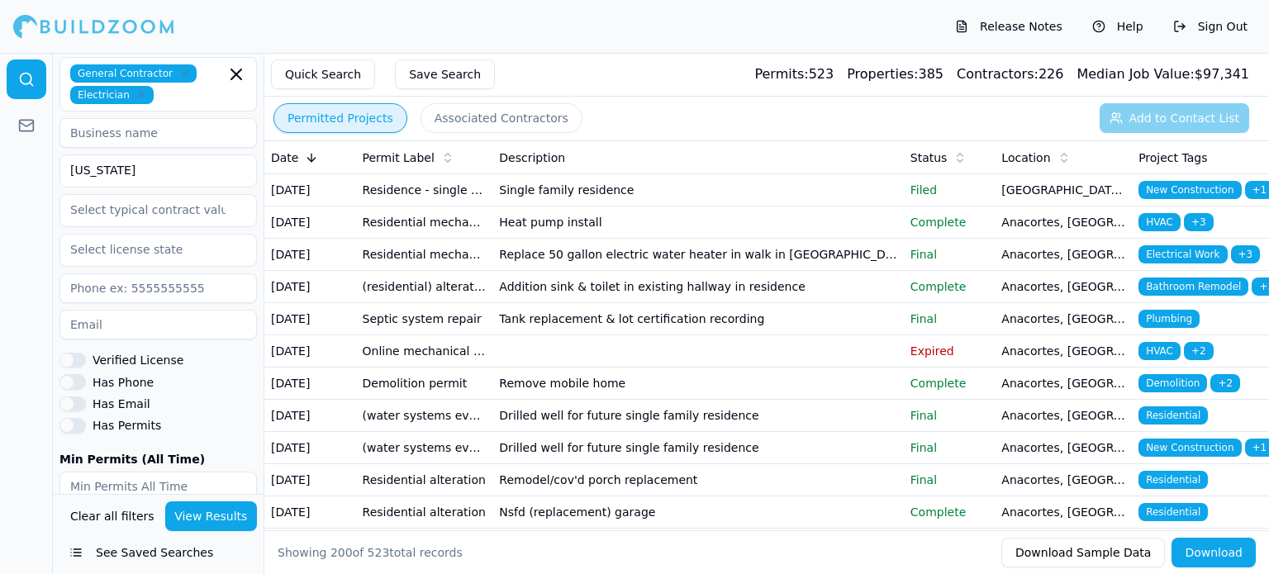
scroll to position [4712, 0]
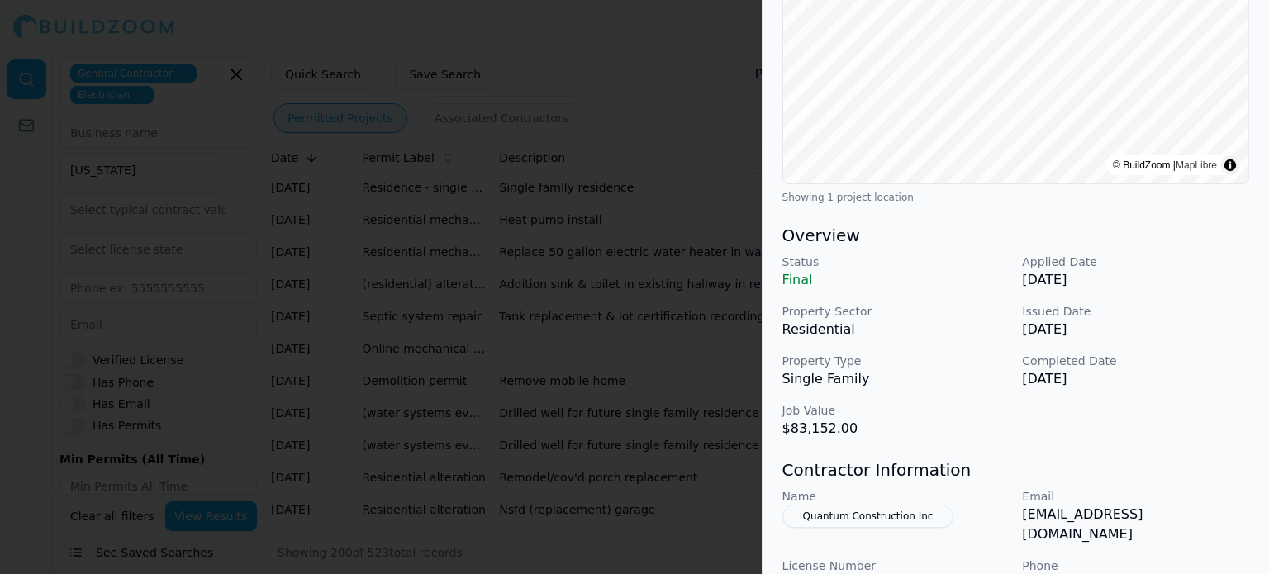
scroll to position [297, 0]
click at [643, 277] on div at bounding box center [634, 287] width 1269 height 574
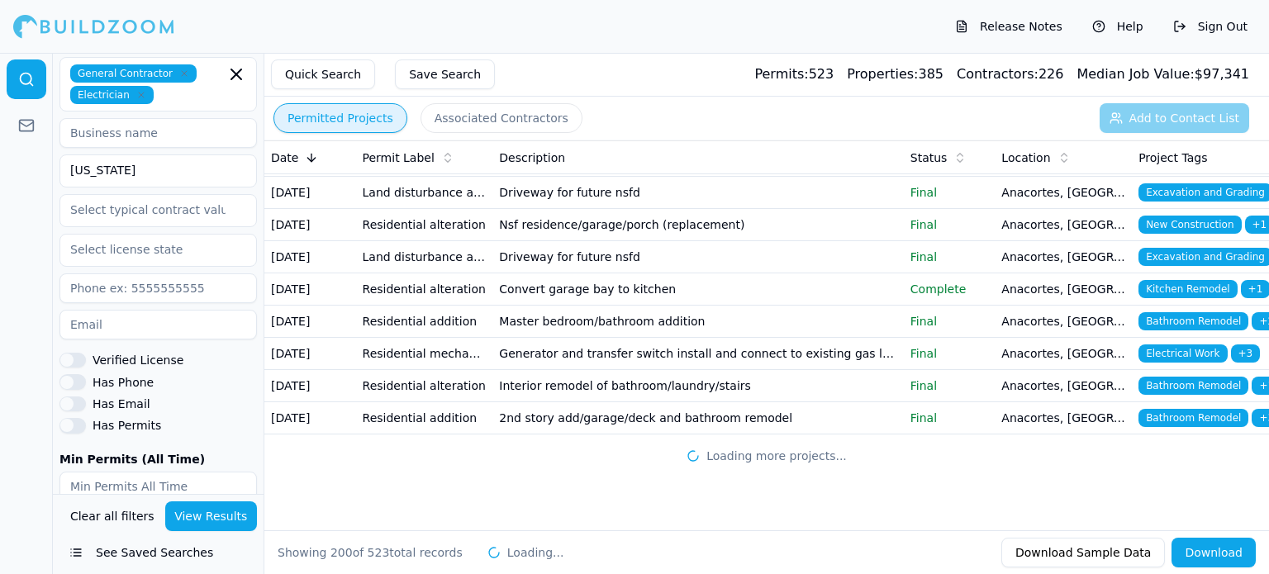
scroll to position [7837, 0]
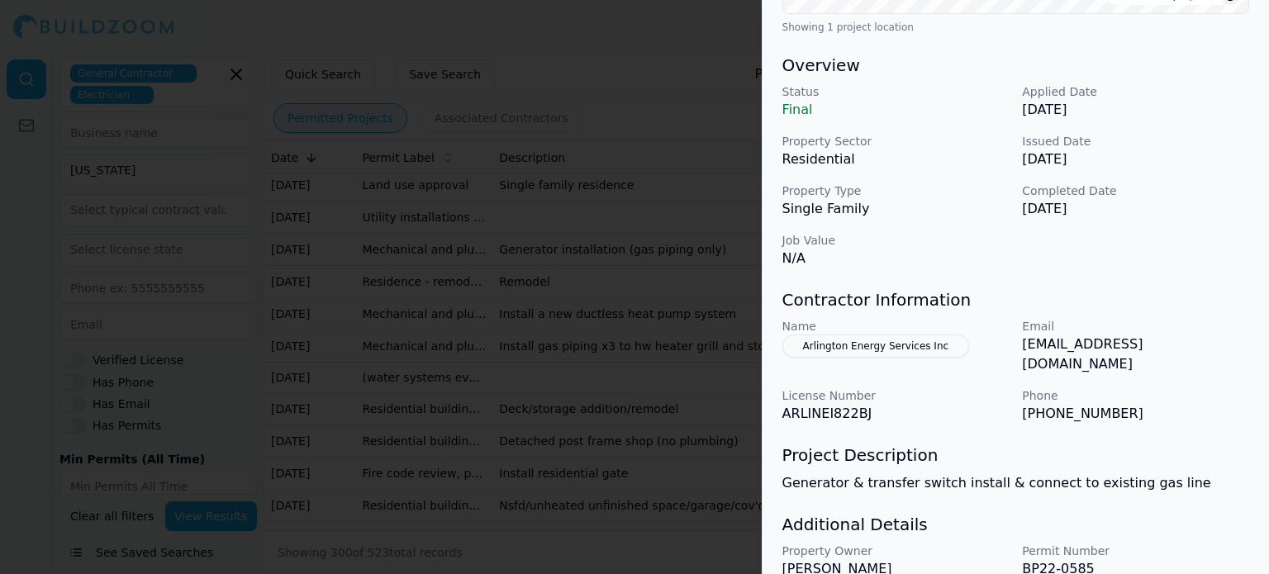
scroll to position [472, 0]
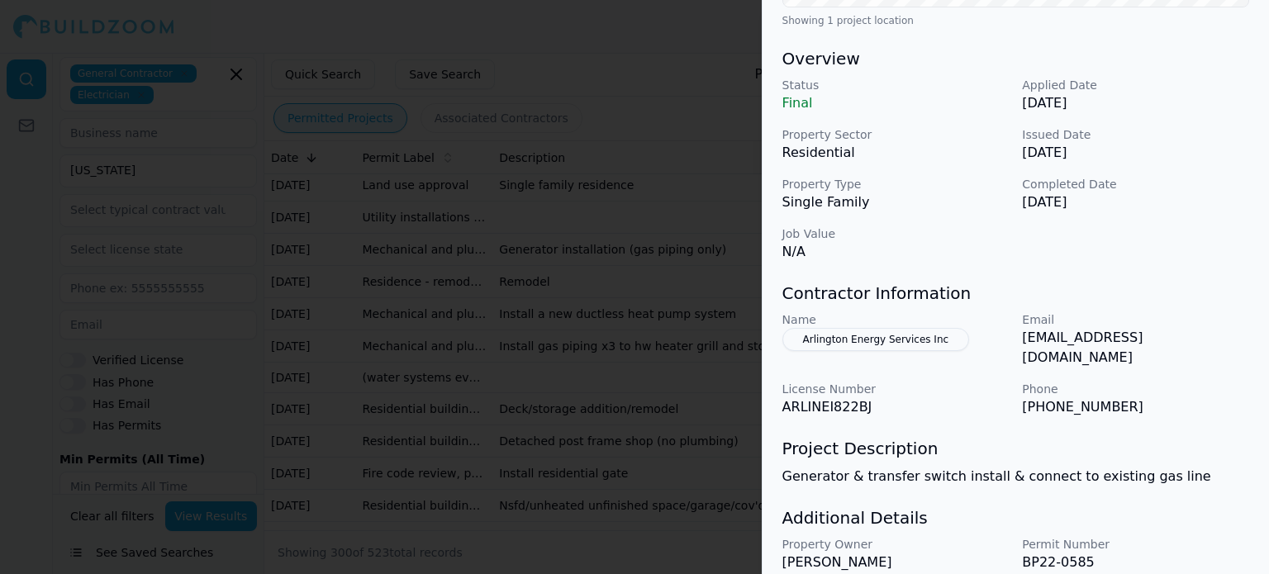
click at [1135, 381] on p "Phone" at bounding box center [1135, 389] width 227 height 17
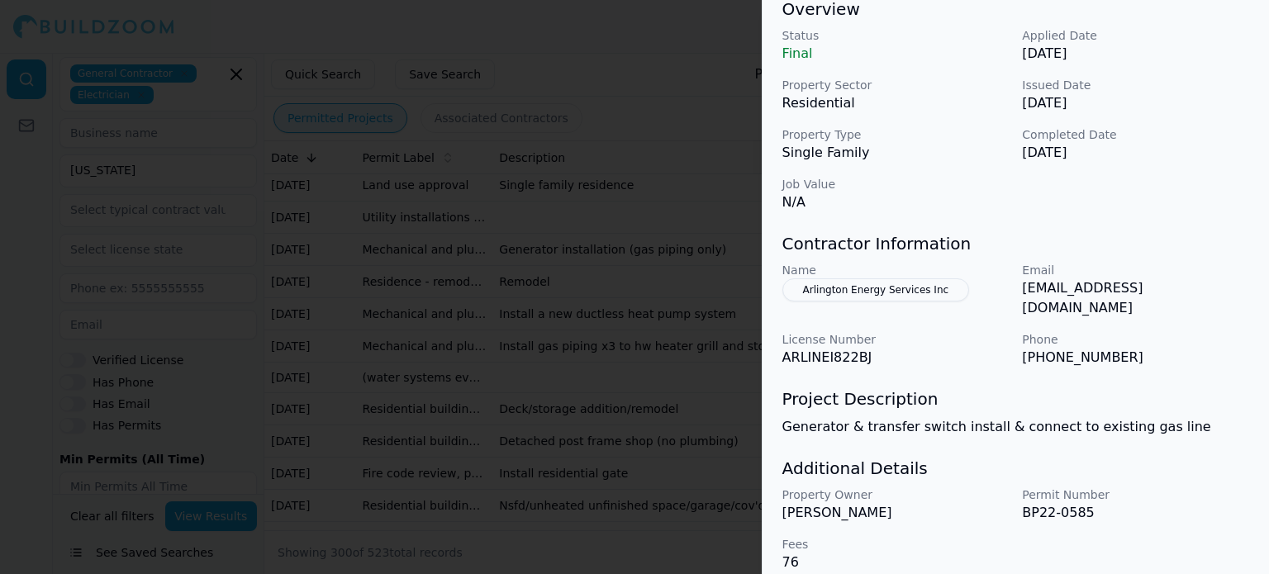
scroll to position [522, 0]
click at [929, 293] on button "Arlington Energy Services Inc" at bounding box center [875, 289] width 187 height 23
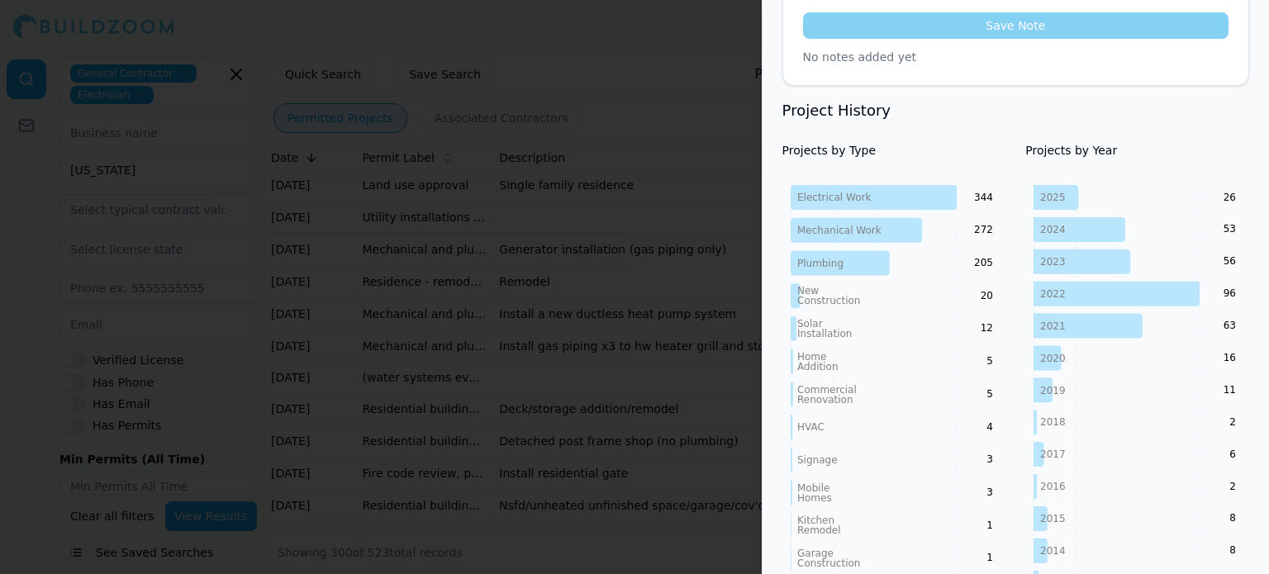
scroll to position [731, 0]
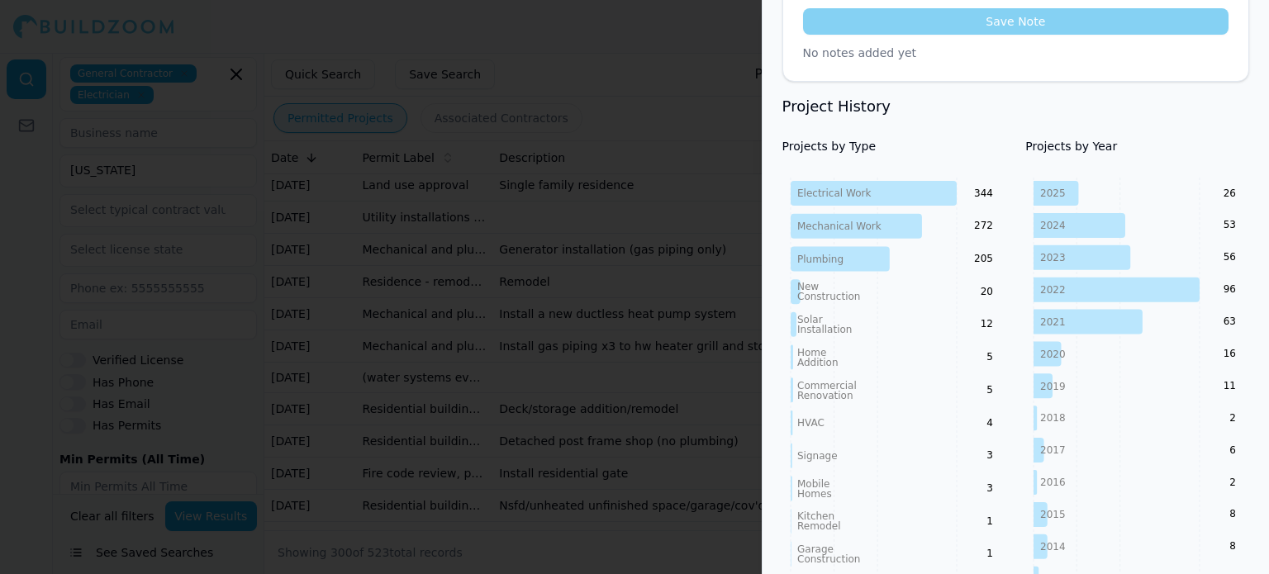
click at [1001, 364] on icon "Electrical Work Mechanical Work Plumbing New Construction Solar Installation Ho…" at bounding box center [894, 407] width 224 height 459
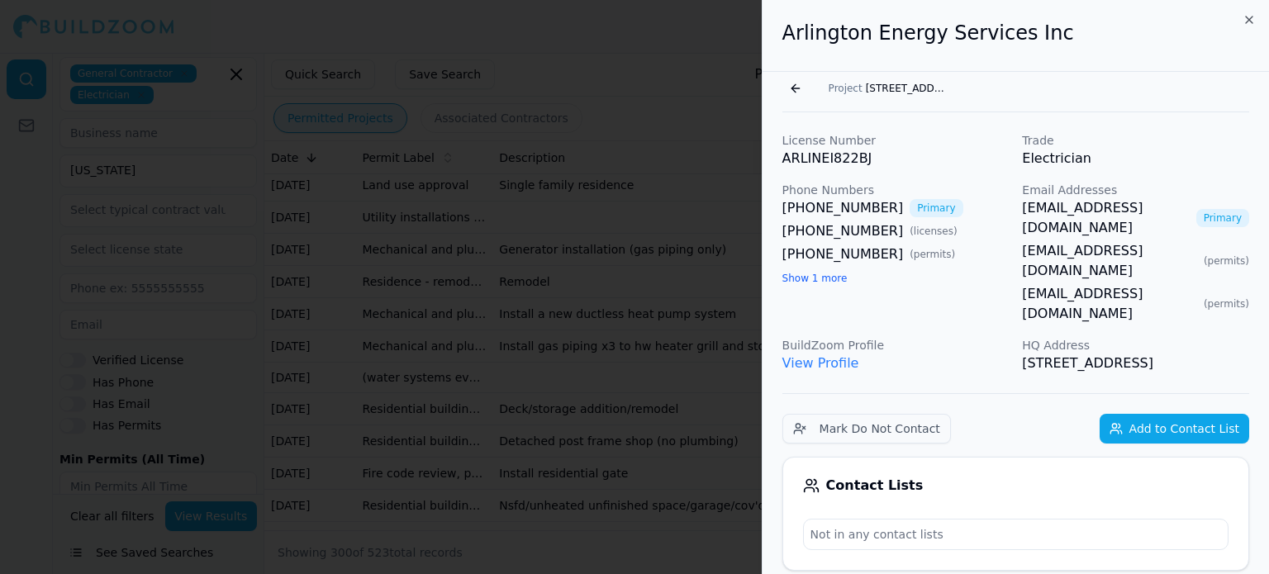
scroll to position [2, 0]
click at [1251, 13] on icon "button" at bounding box center [1248, 18] width 13 height 13
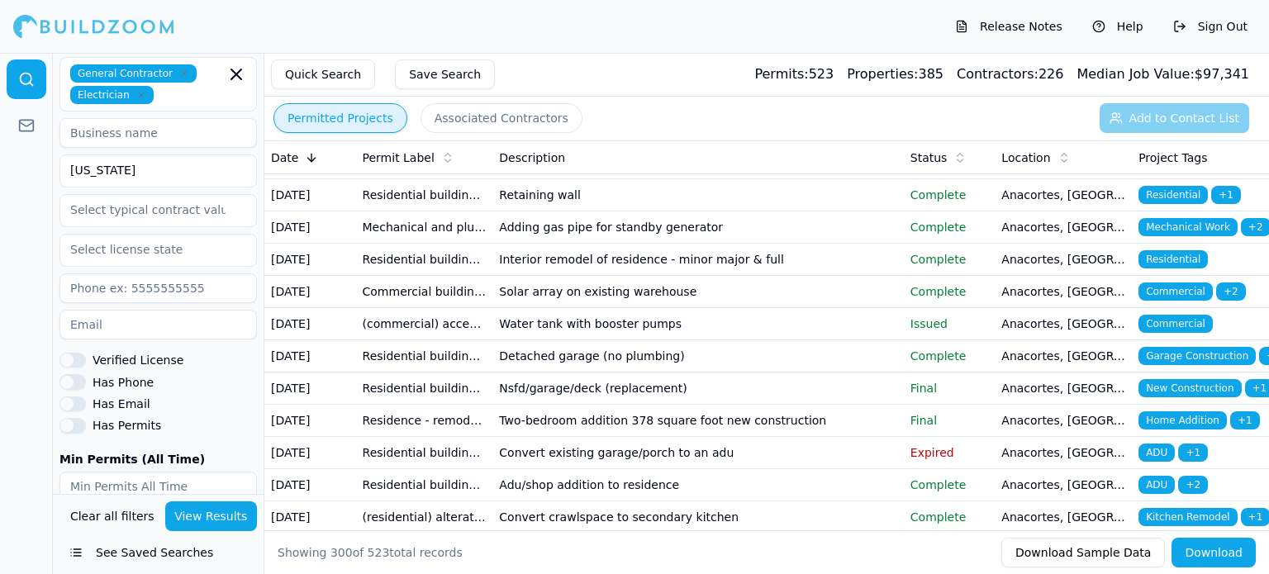
scroll to position [8449, 0]
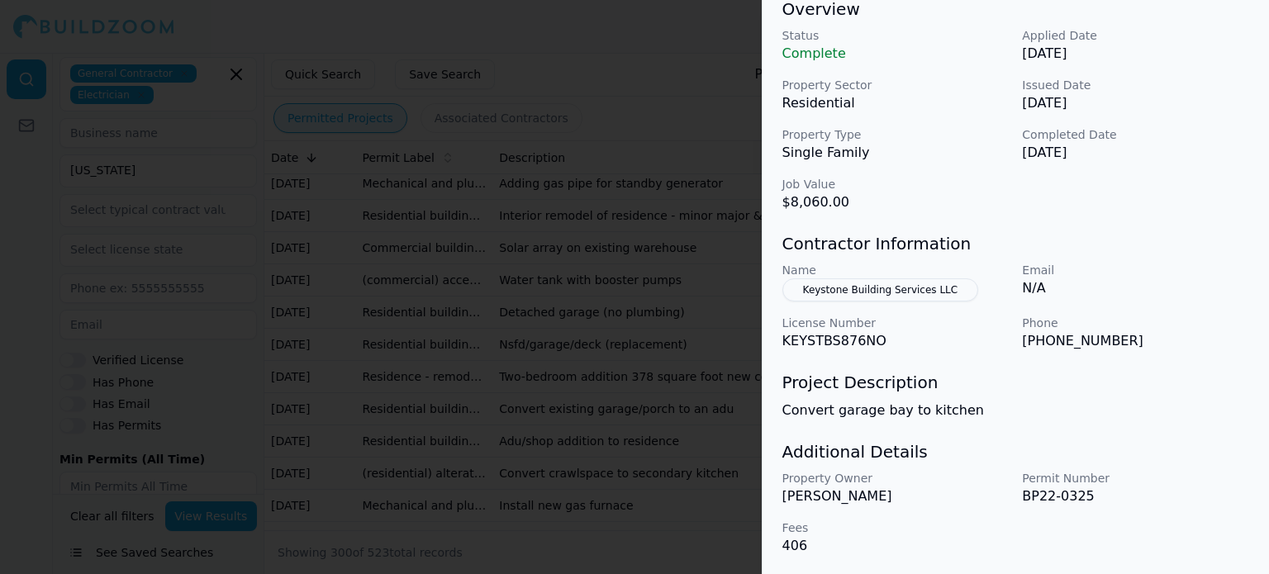
scroll to position [522, 0]
